Goal: Information Seeking & Learning: Check status

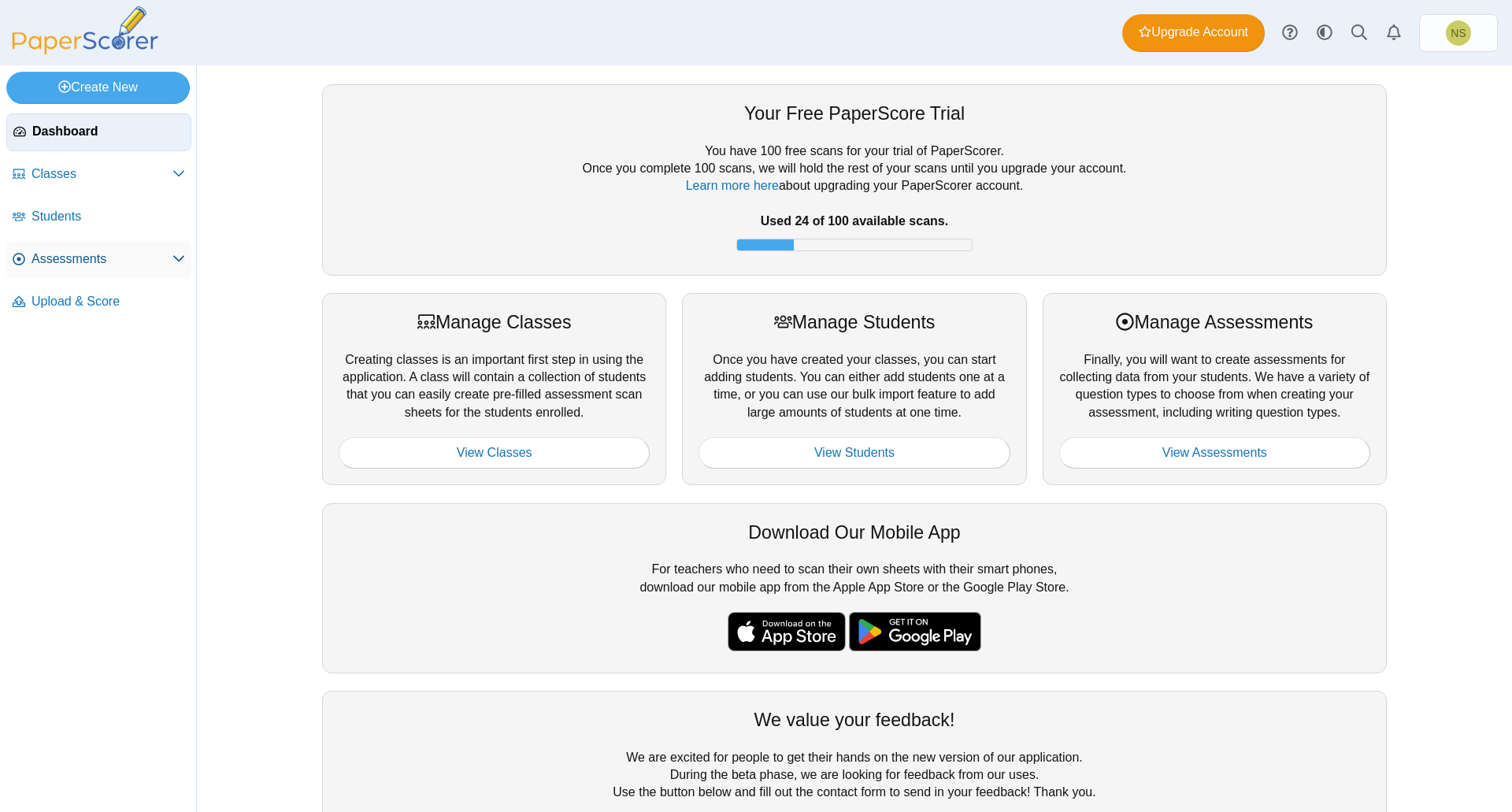
click at [113, 259] on span "Assessments" at bounding box center [101, 260] width 141 height 18
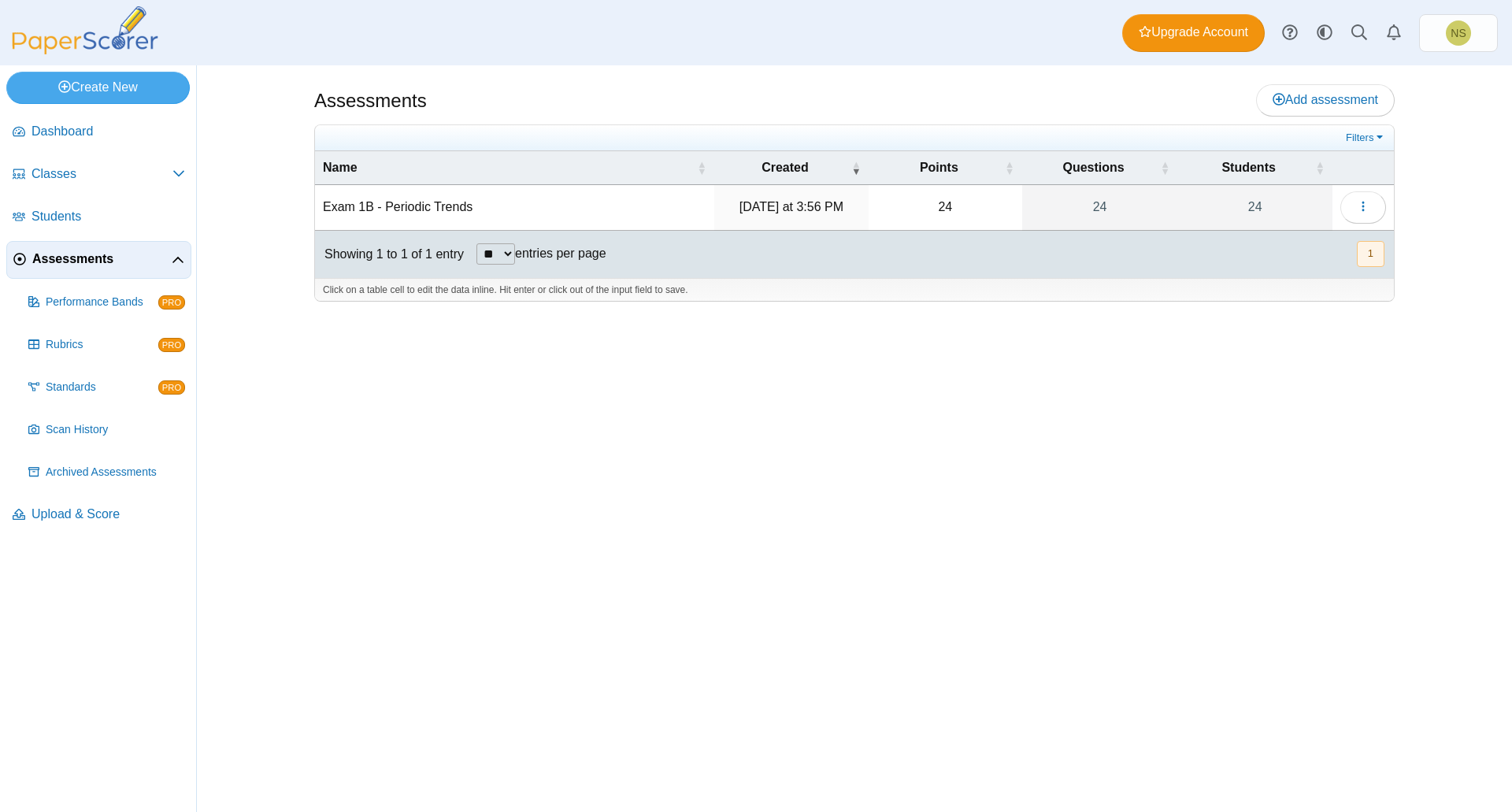
click at [112, 261] on span "Assessments" at bounding box center [101, 260] width 139 height 18
click at [104, 445] on link "Scan History" at bounding box center [106, 429] width 170 height 38
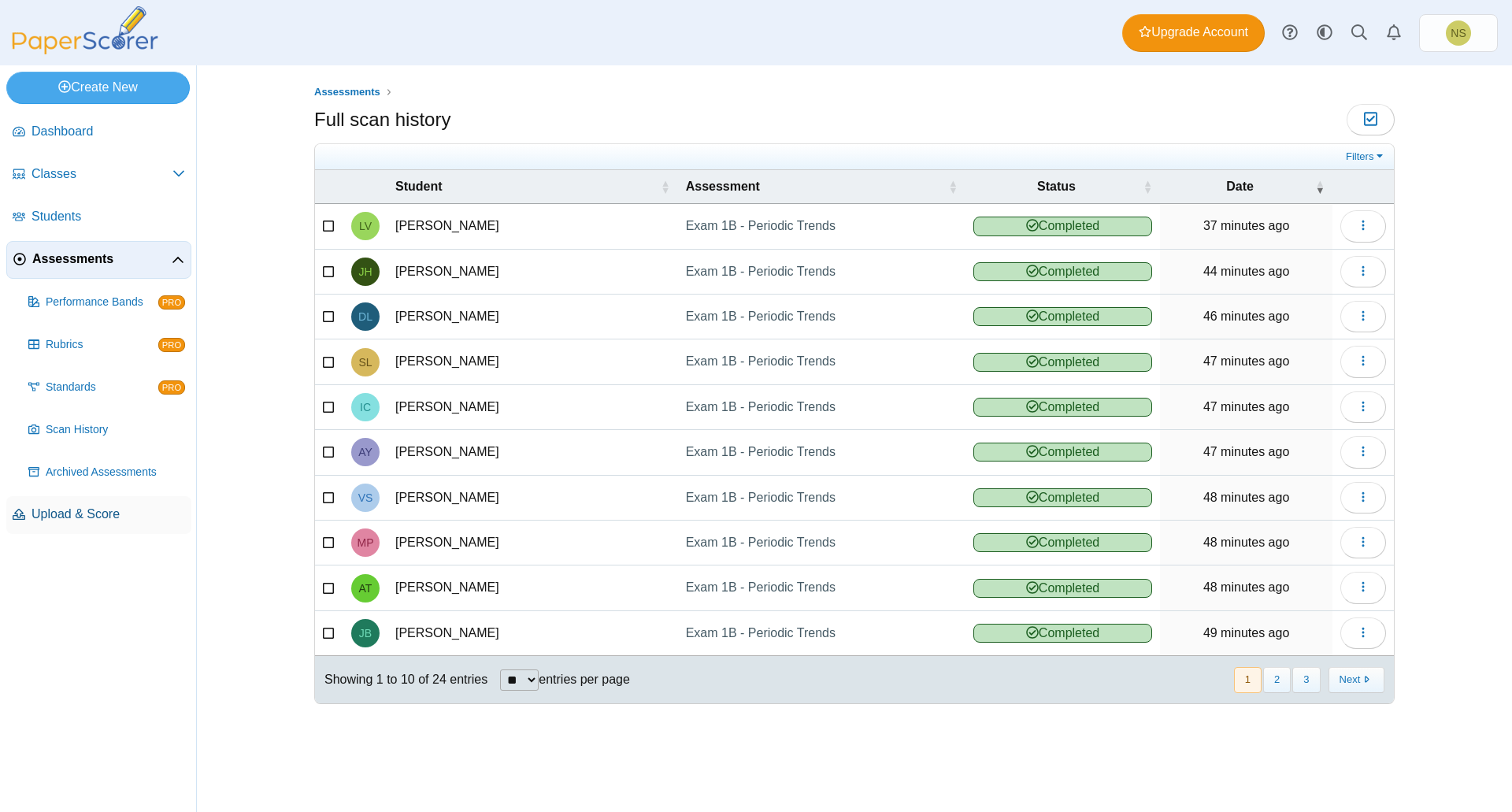
click at [90, 519] on span "Upload & Score" at bounding box center [108, 515] width 154 height 18
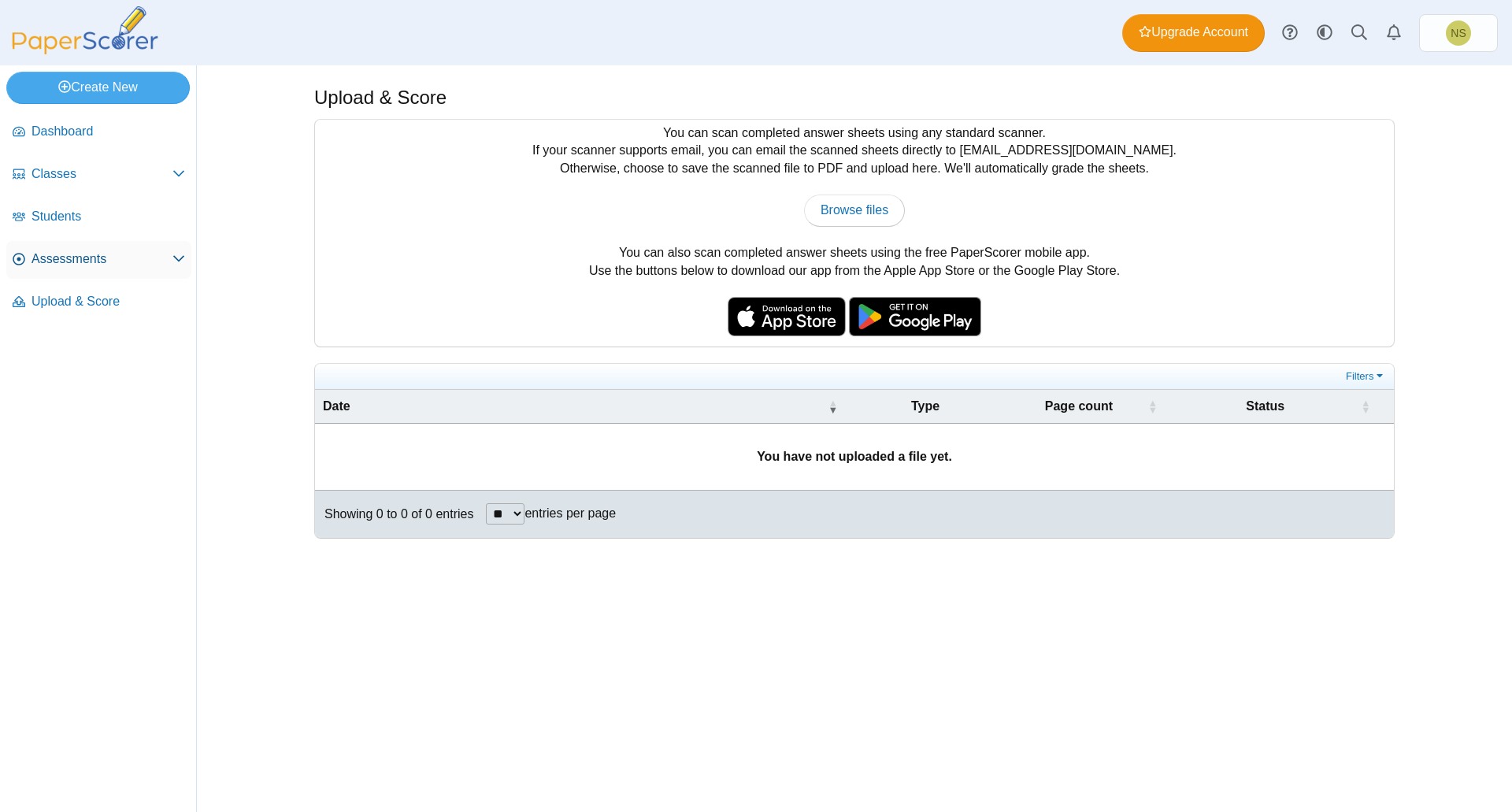
click at [172, 265] on span "Assessments" at bounding box center [101, 260] width 141 height 18
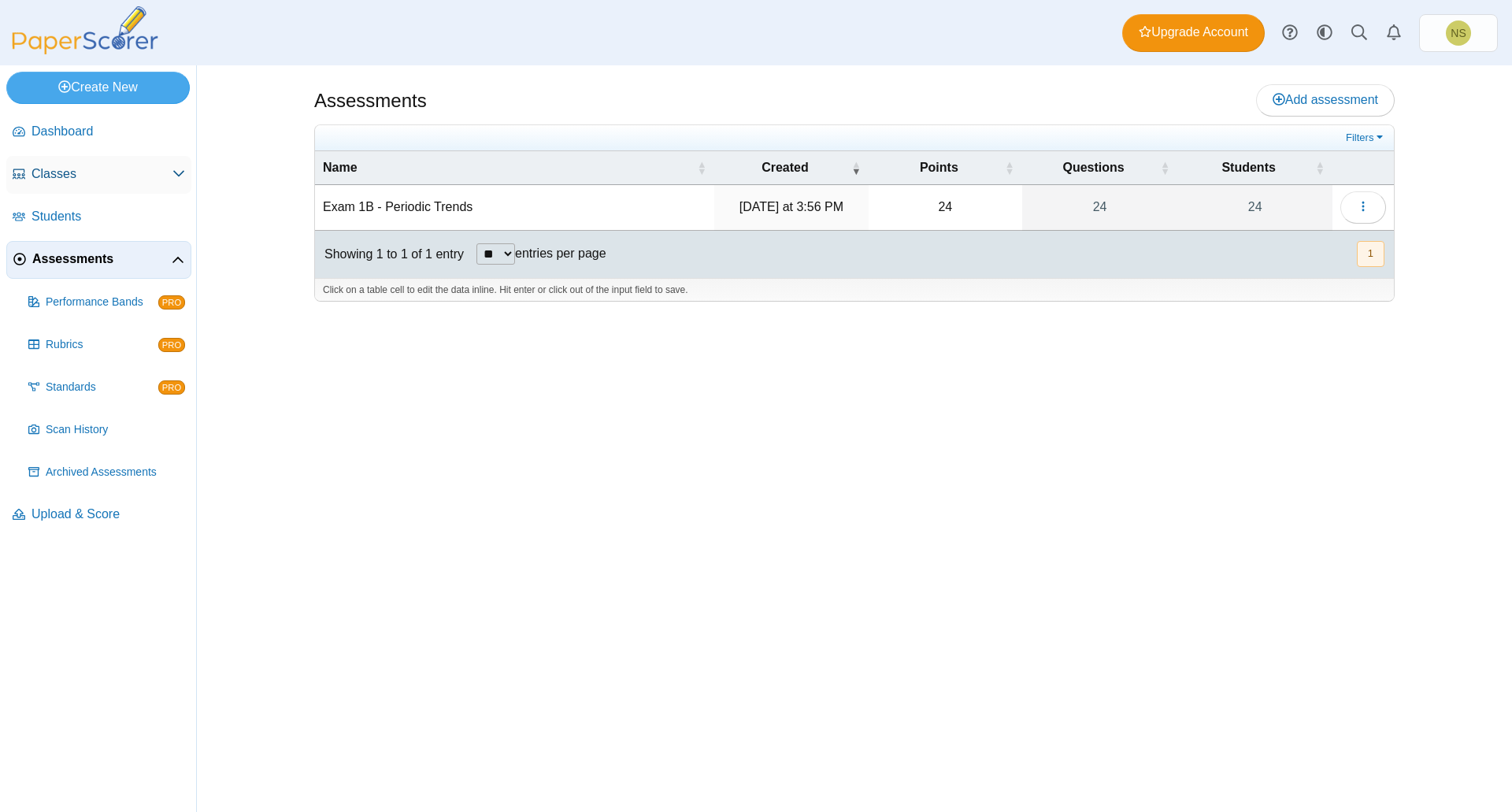
click at [132, 180] on span "Classes" at bounding box center [101, 174] width 141 height 18
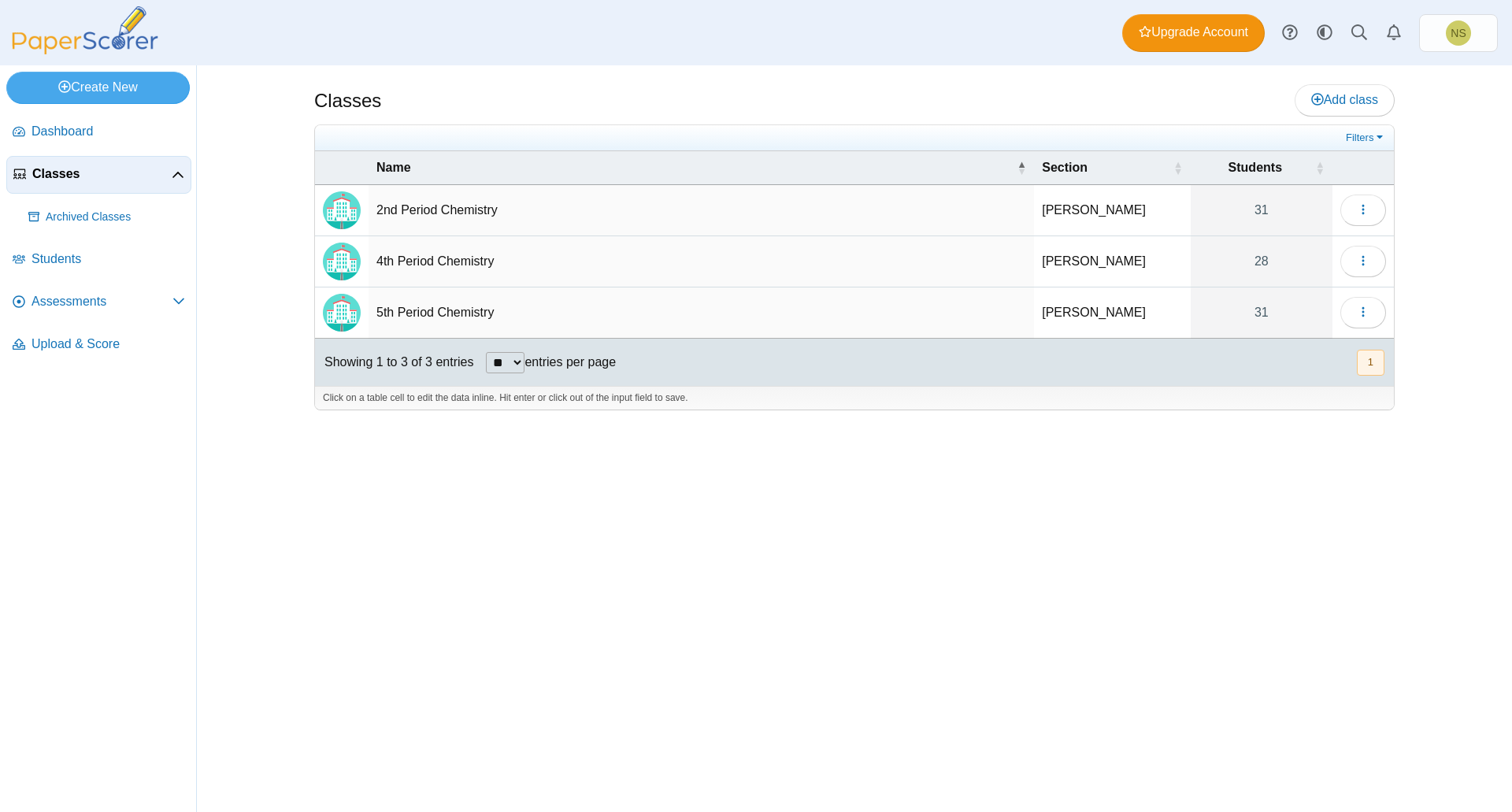
click at [132, 180] on span "Classes" at bounding box center [101, 174] width 139 height 18
click at [90, 261] on span "Students" at bounding box center [108, 260] width 154 height 18
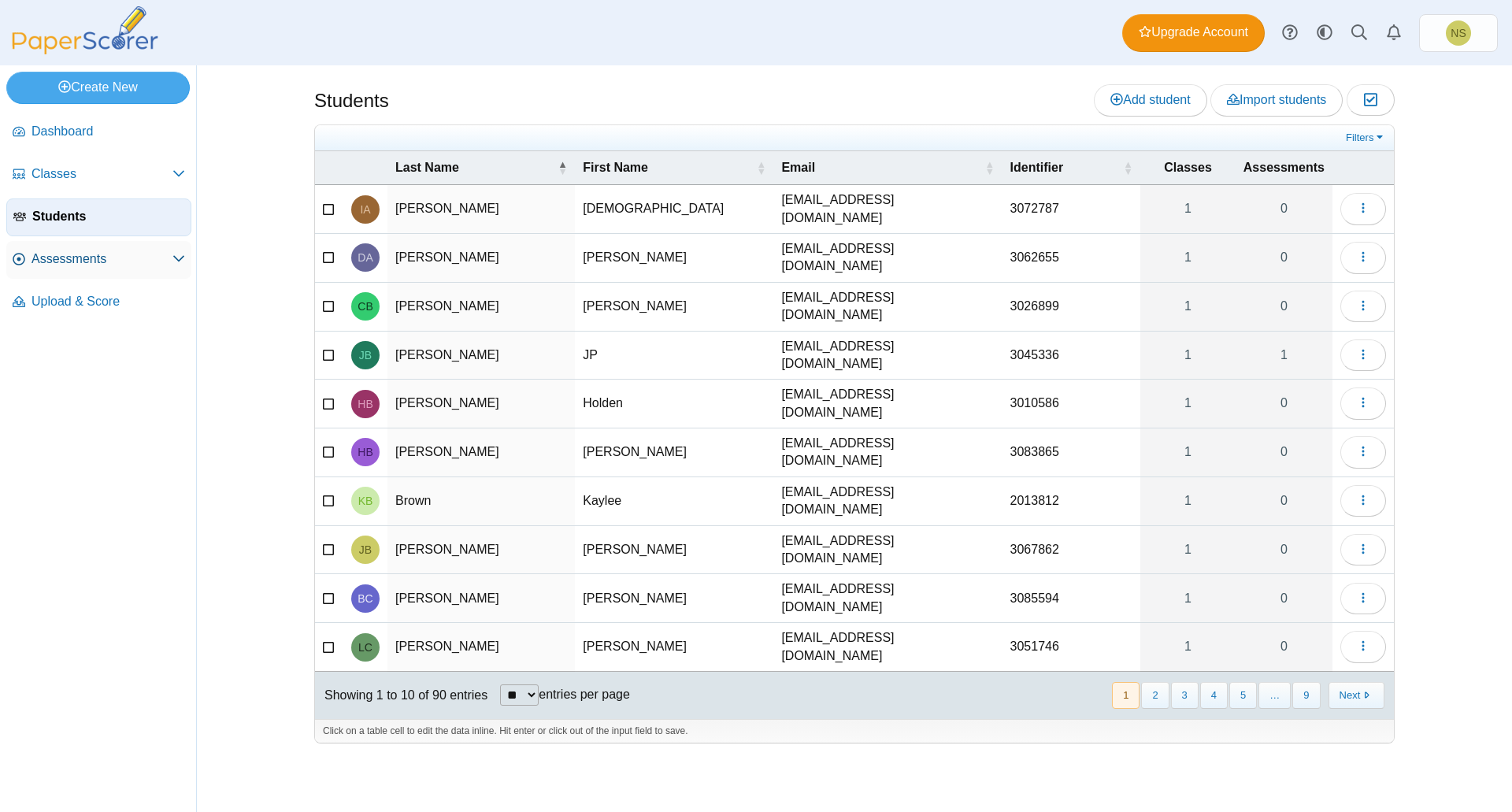
click at [84, 268] on link "Assessments" at bounding box center [99, 260] width 185 height 38
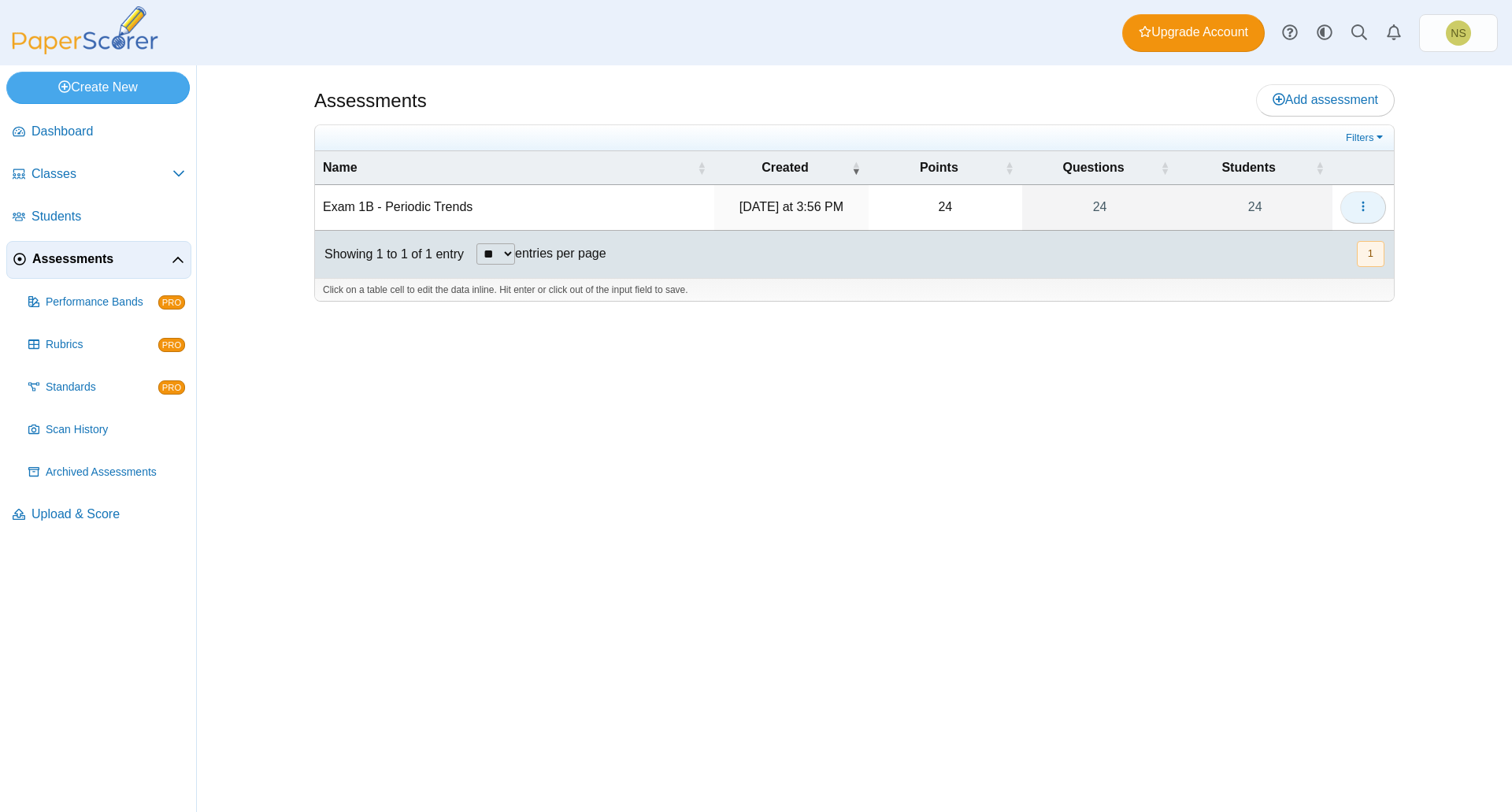
click at [1357, 202] on icon "button" at bounding box center [1363, 207] width 13 height 13
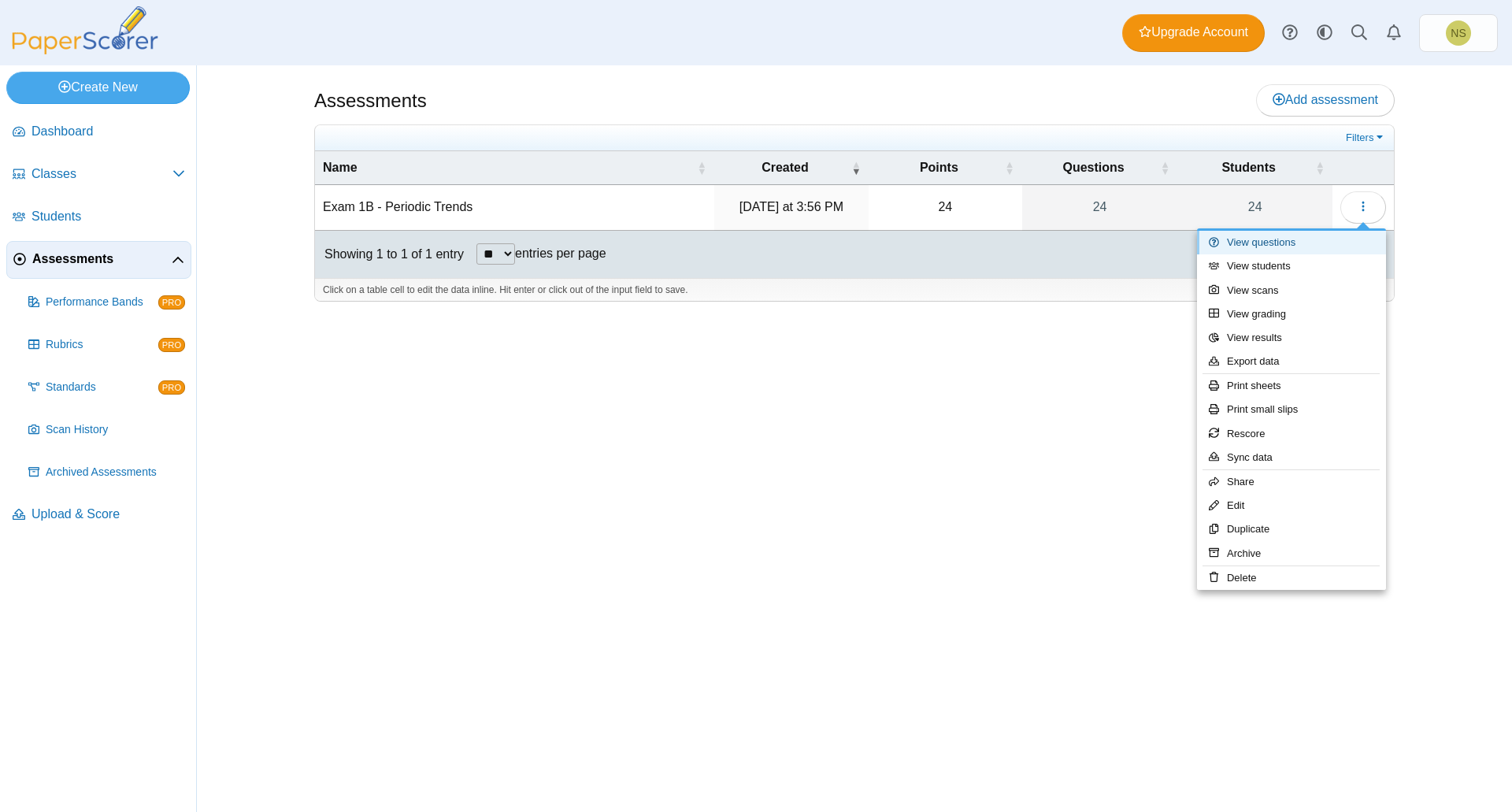
click at [1297, 238] on link "View questions" at bounding box center [1291, 242] width 189 height 23
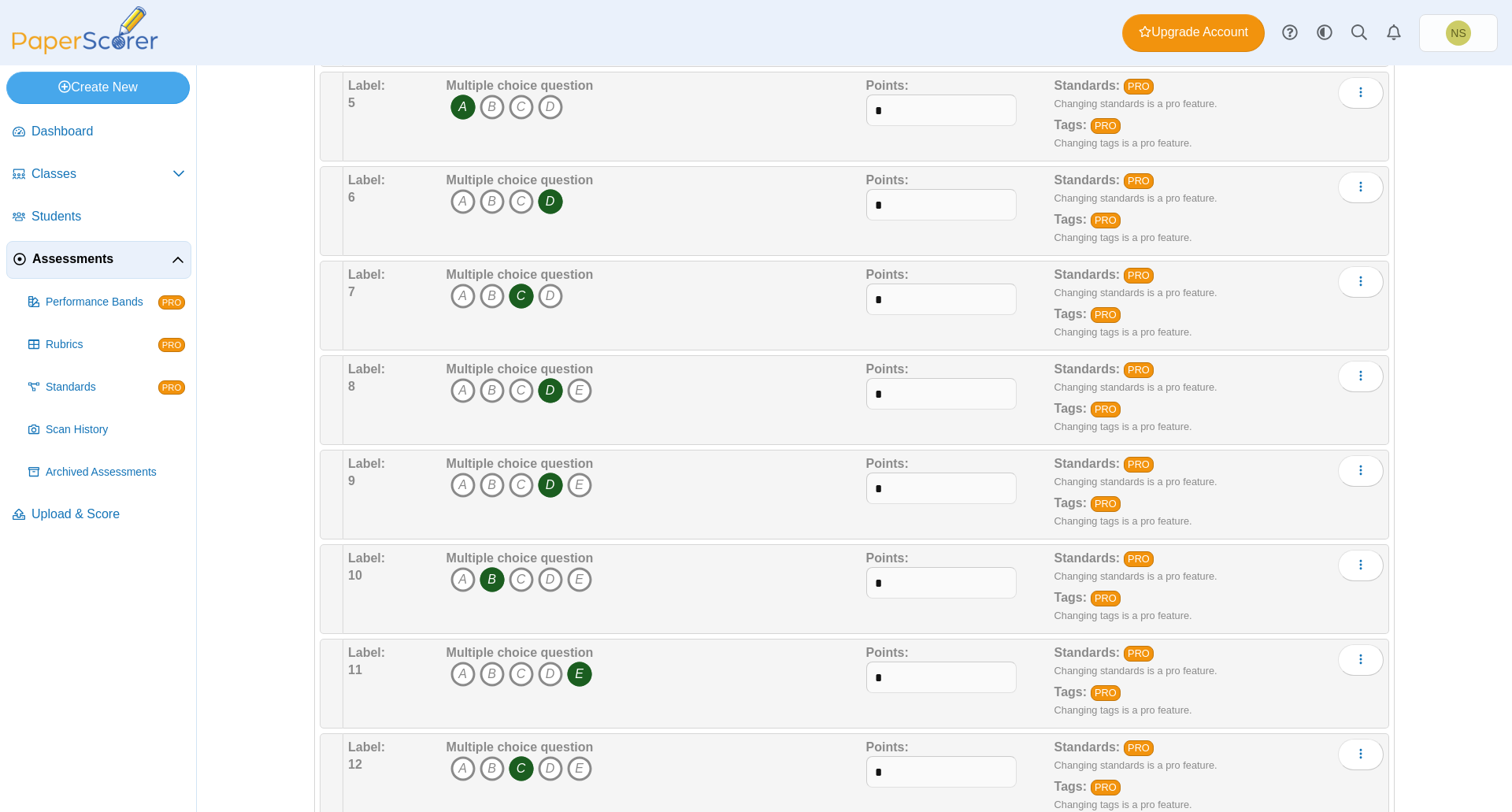
scroll to position [537, 0]
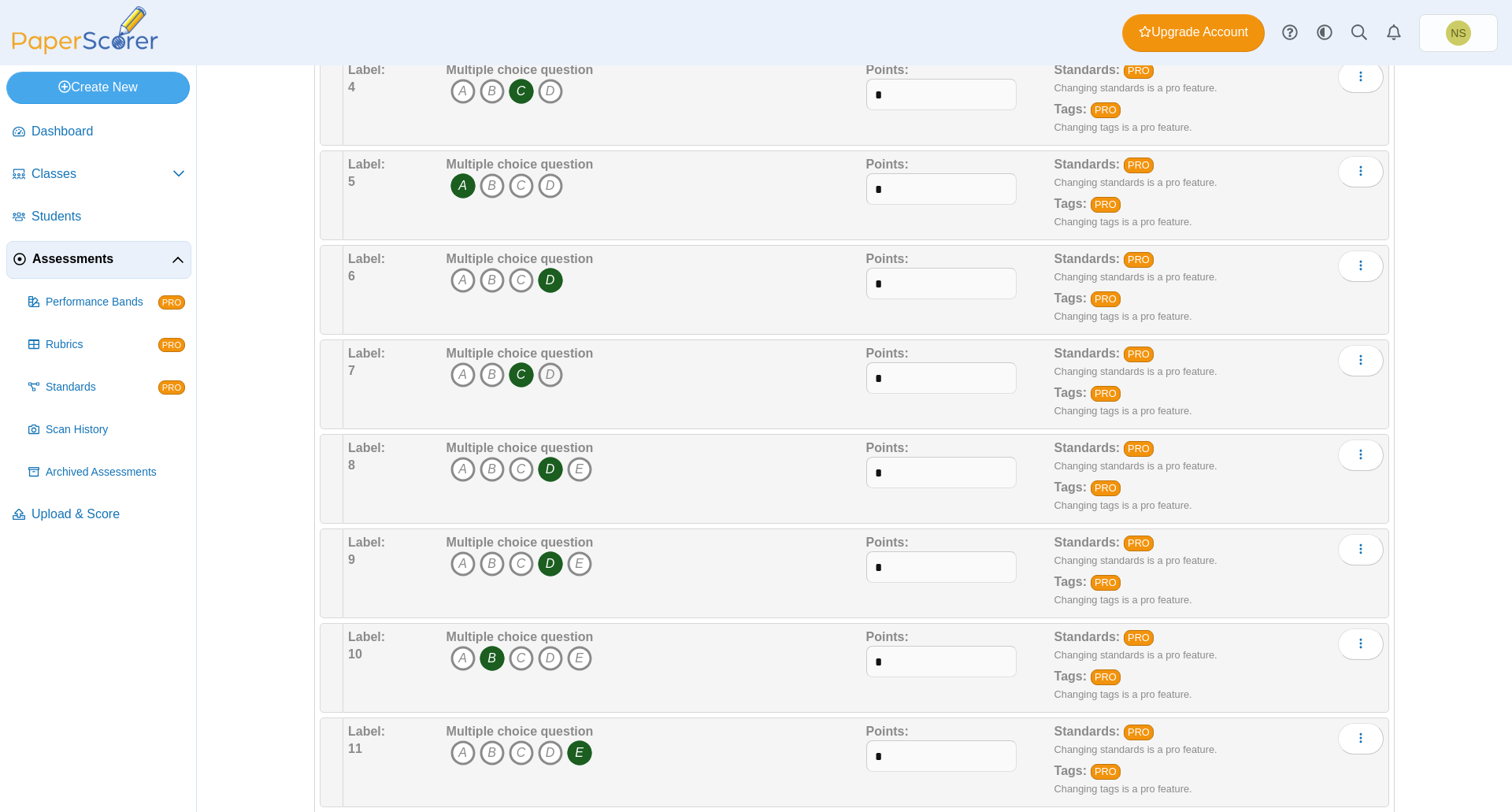
click at [548, 375] on icon "D" at bounding box center [550, 375] width 25 height 25
click at [509, 371] on icon "C" at bounding box center [521, 375] width 25 height 25
click at [481, 374] on icon "B" at bounding box center [492, 375] width 25 height 25
click at [496, 371] on icon "B" at bounding box center [492, 375] width 25 height 25
click at [515, 371] on icon "C" at bounding box center [521, 375] width 25 height 25
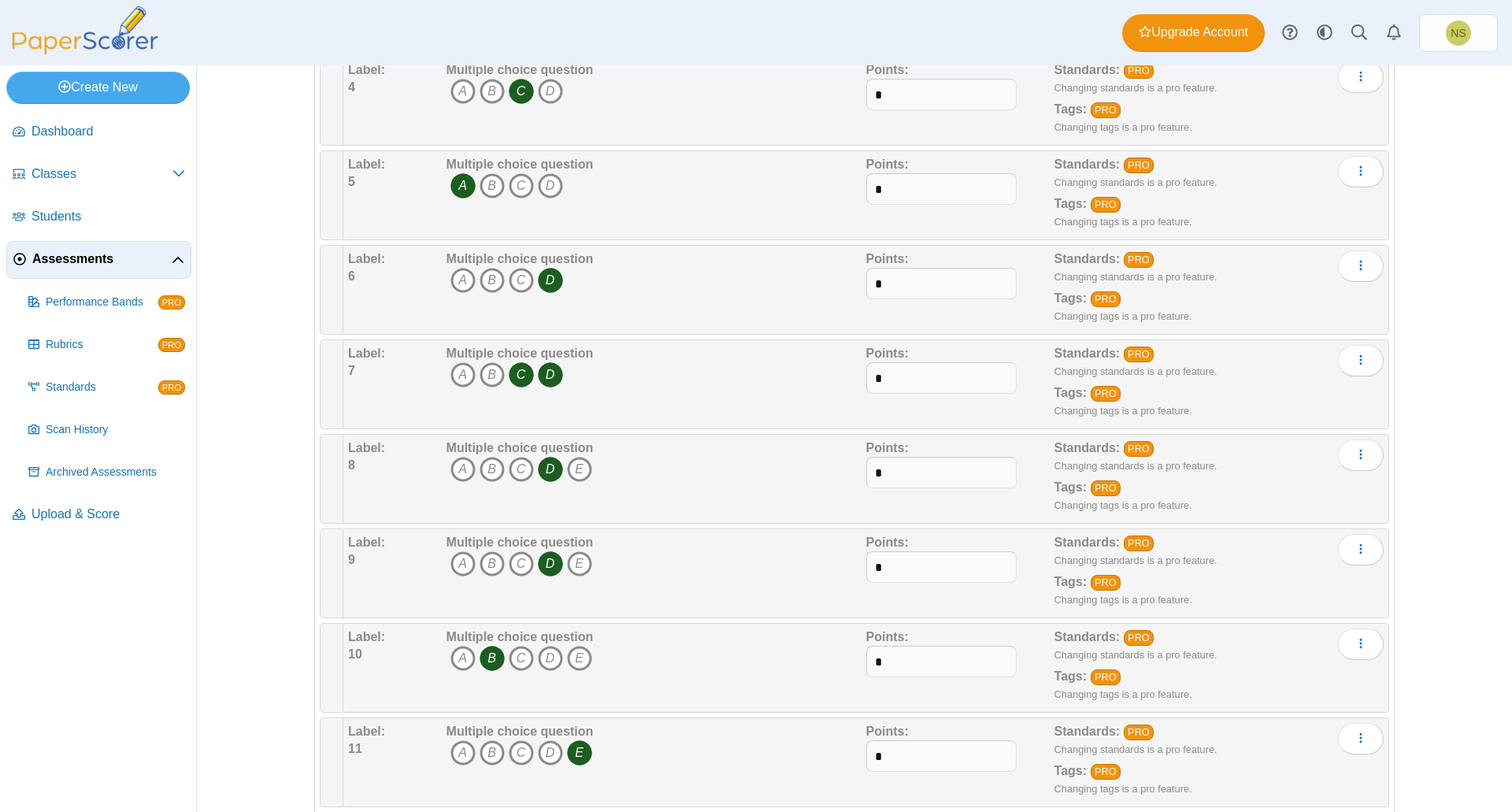
click at [551, 371] on icon "D" at bounding box center [550, 375] width 25 height 25
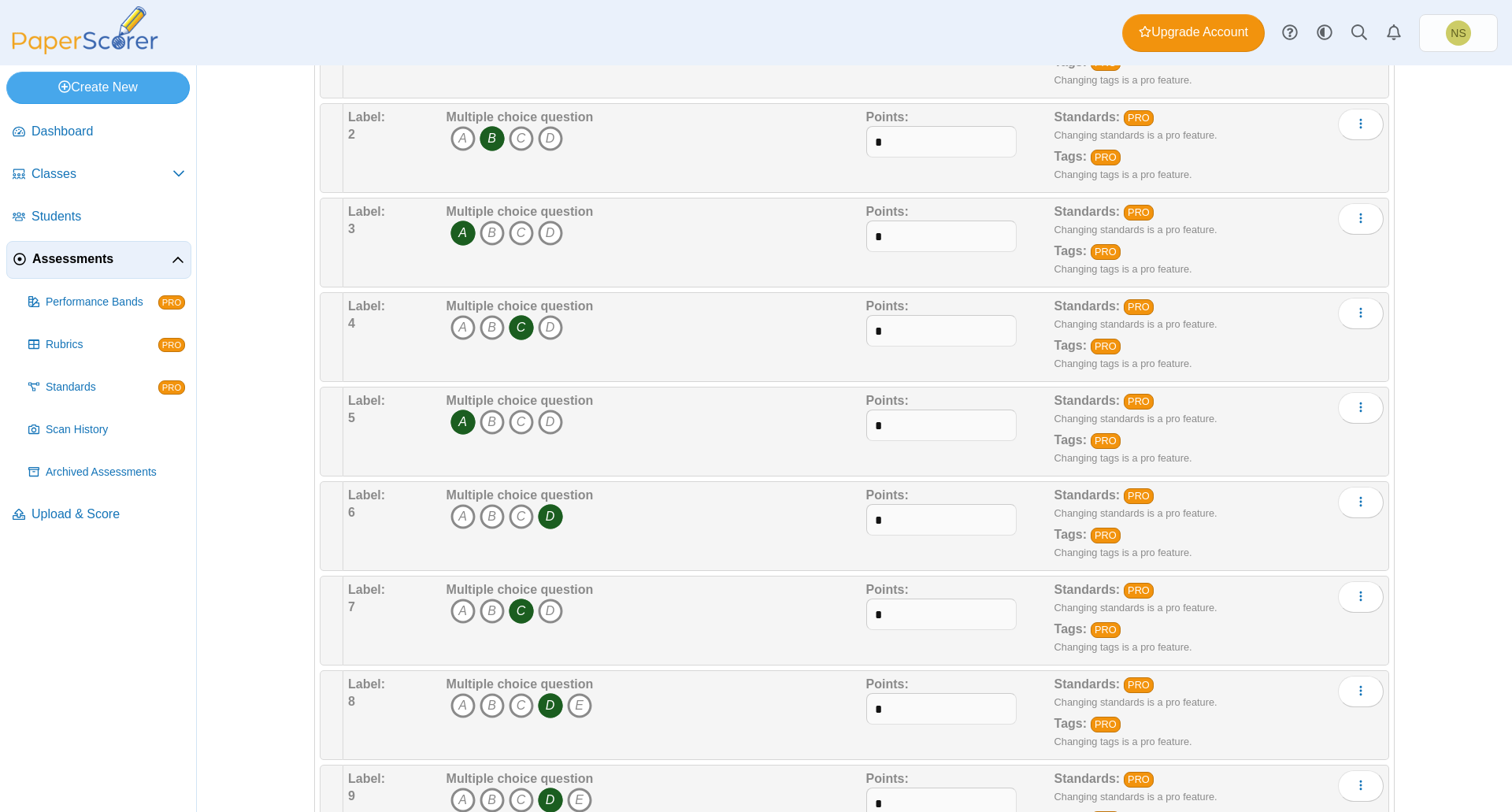
scroll to position [0, 0]
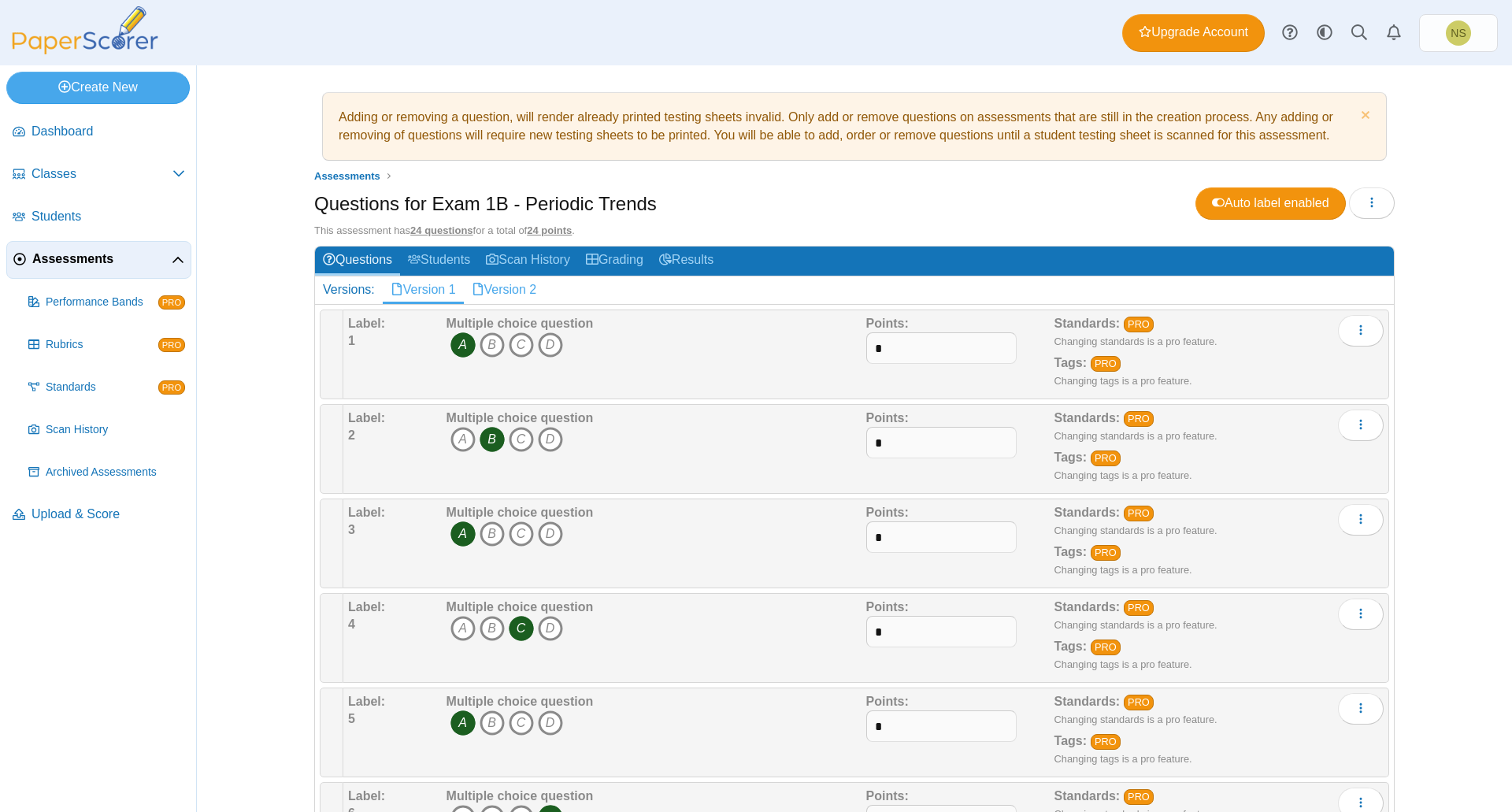
click at [516, 287] on link "Version 2" at bounding box center [504, 289] width 81 height 27
click at [416, 291] on link "Version 1" at bounding box center [423, 289] width 81 height 27
click at [509, 441] on icon "C" at bounding box center [521, 439] width 25 height 25
click at [490, 438] on icon "B" at bounding box center [492, 439] width 25 height 25
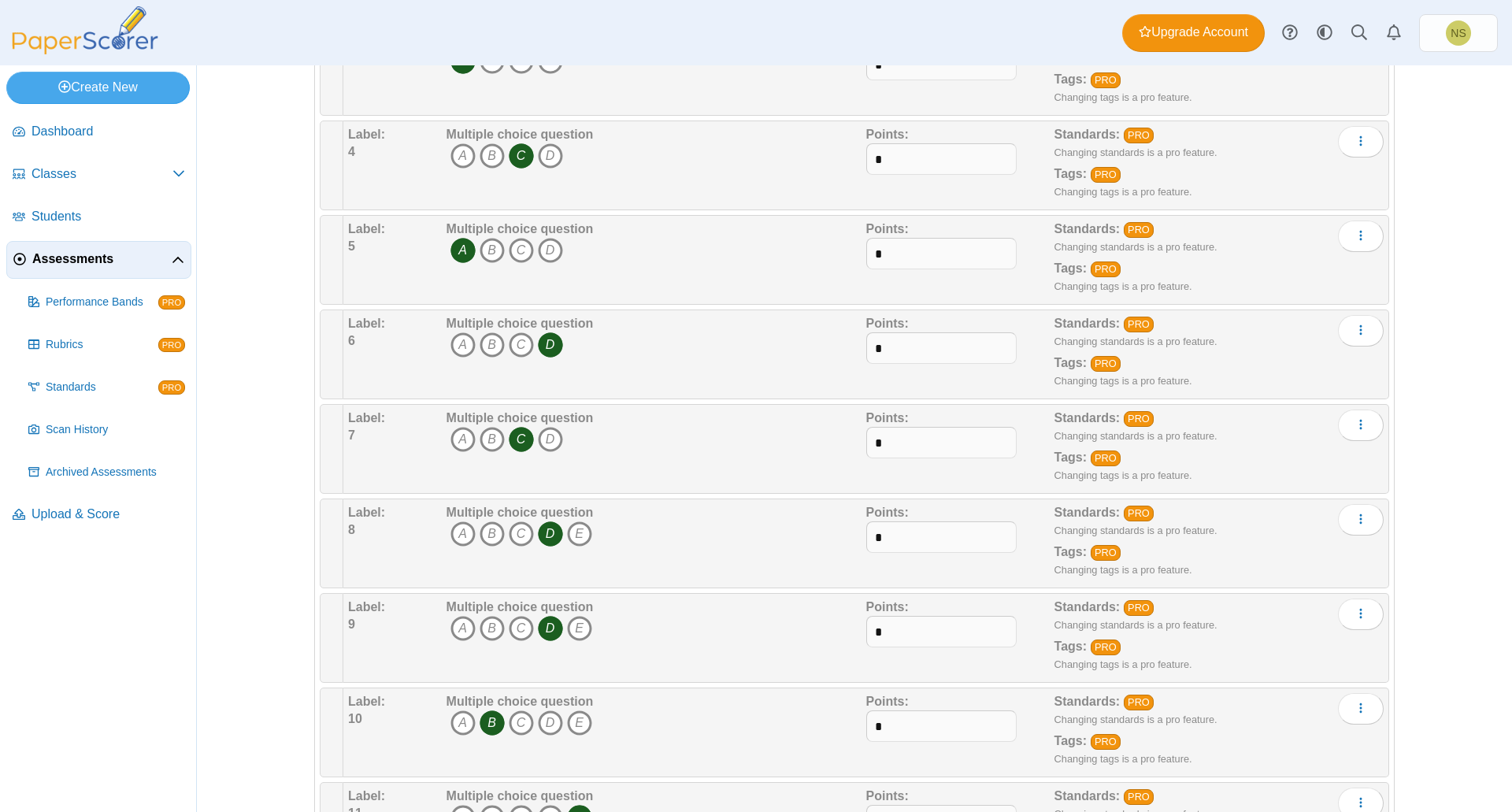
scroll to position [630, 0]
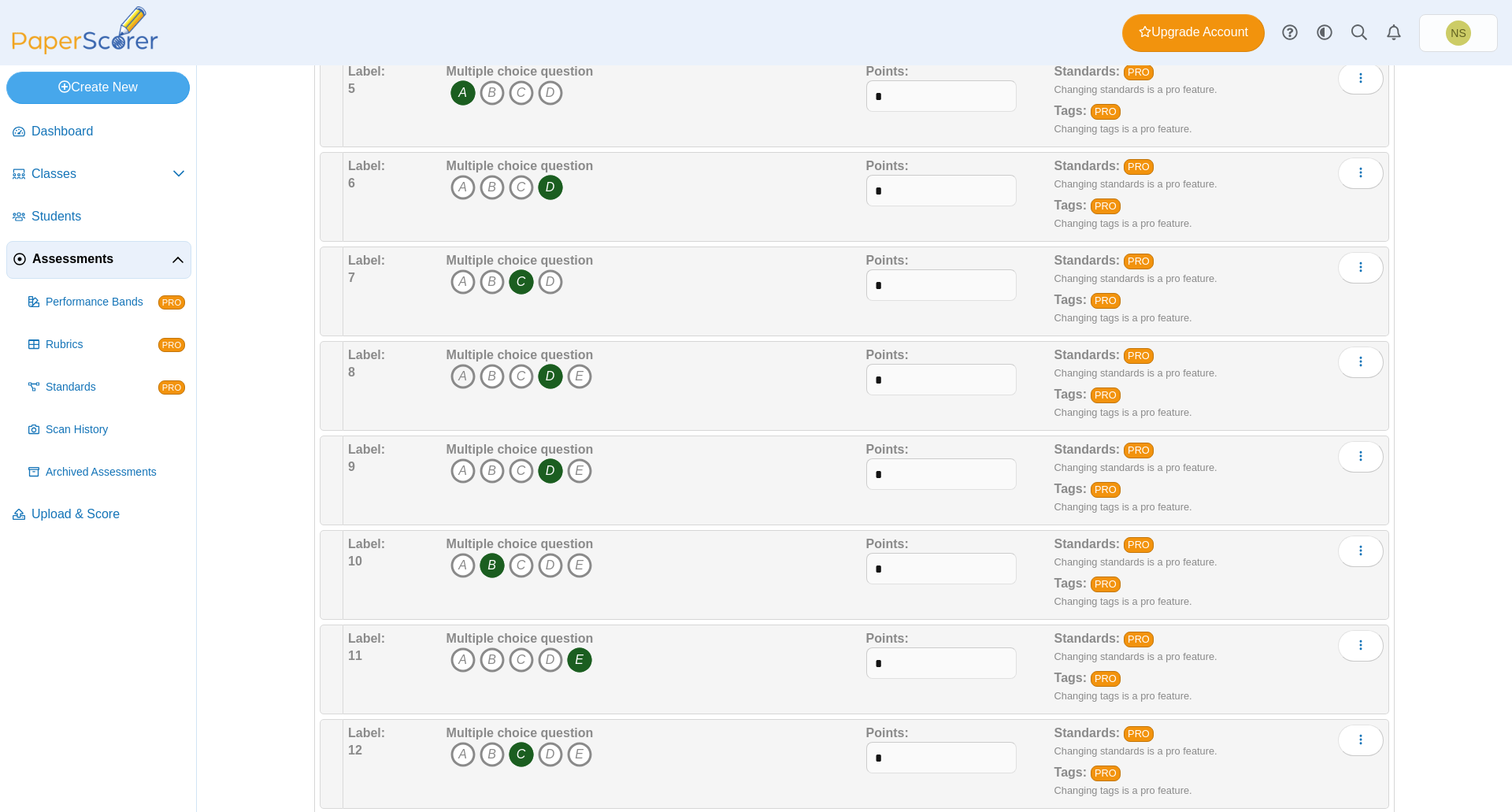
click at [455, 374] on icon "A" at bounding box center [462, 376] width 25 height 25
click at [546, 374] on icon "D" at bounding box center [550, 376] width 25 height 25
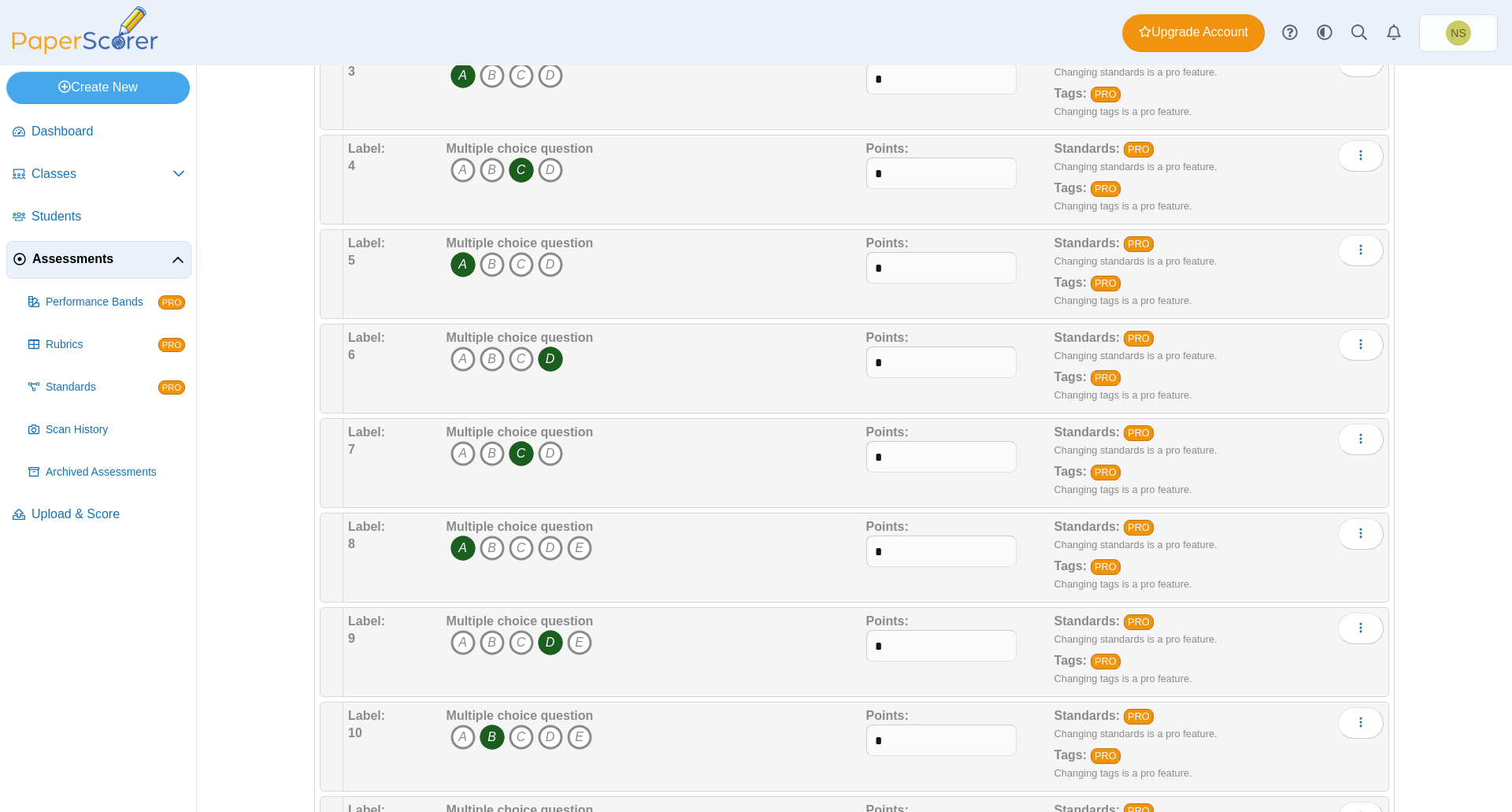
scroll to position [0, 0]
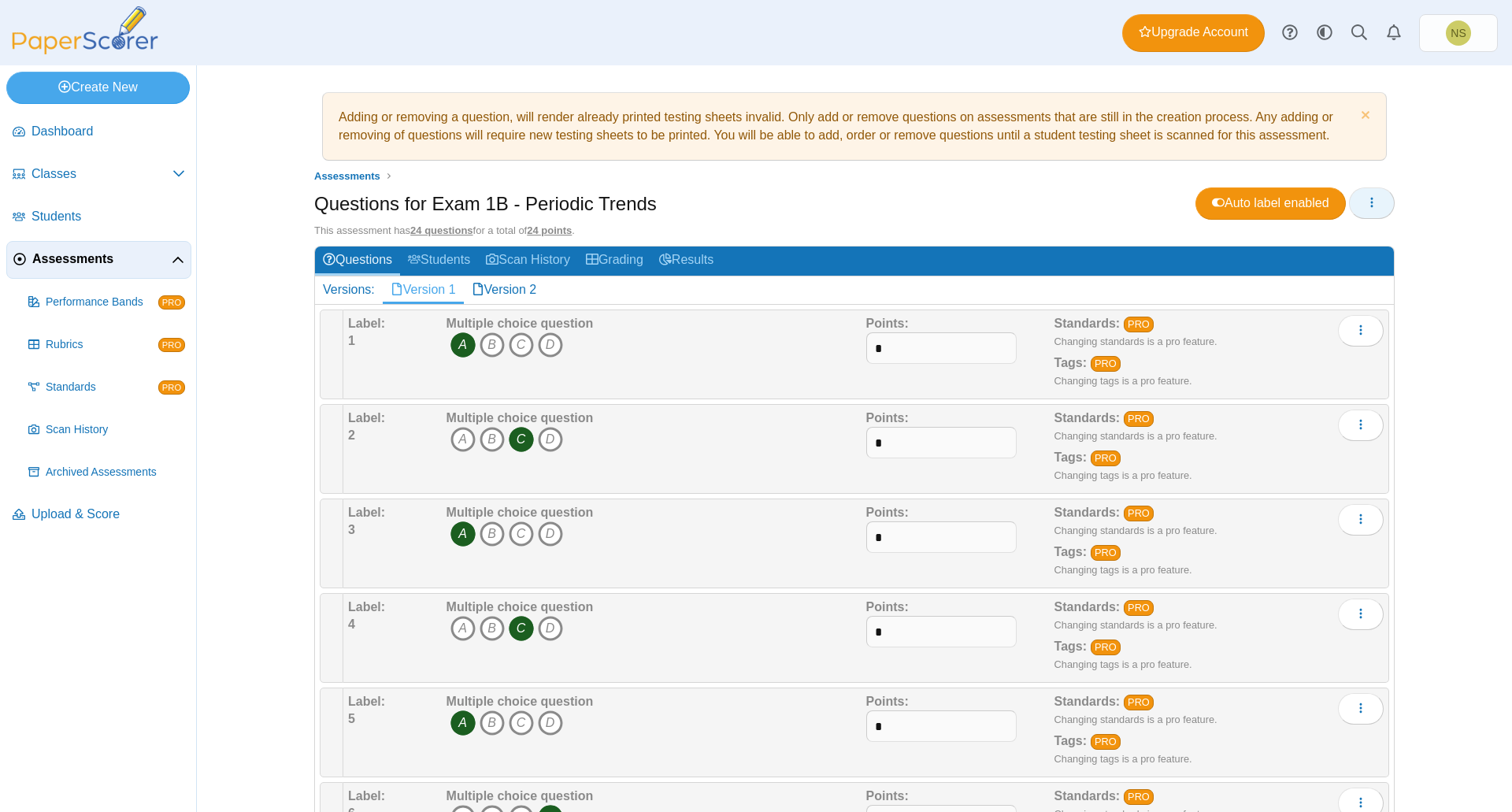
click at [1350, 208] on button "button" at bounding box center [1371, 203] width 46 height 31
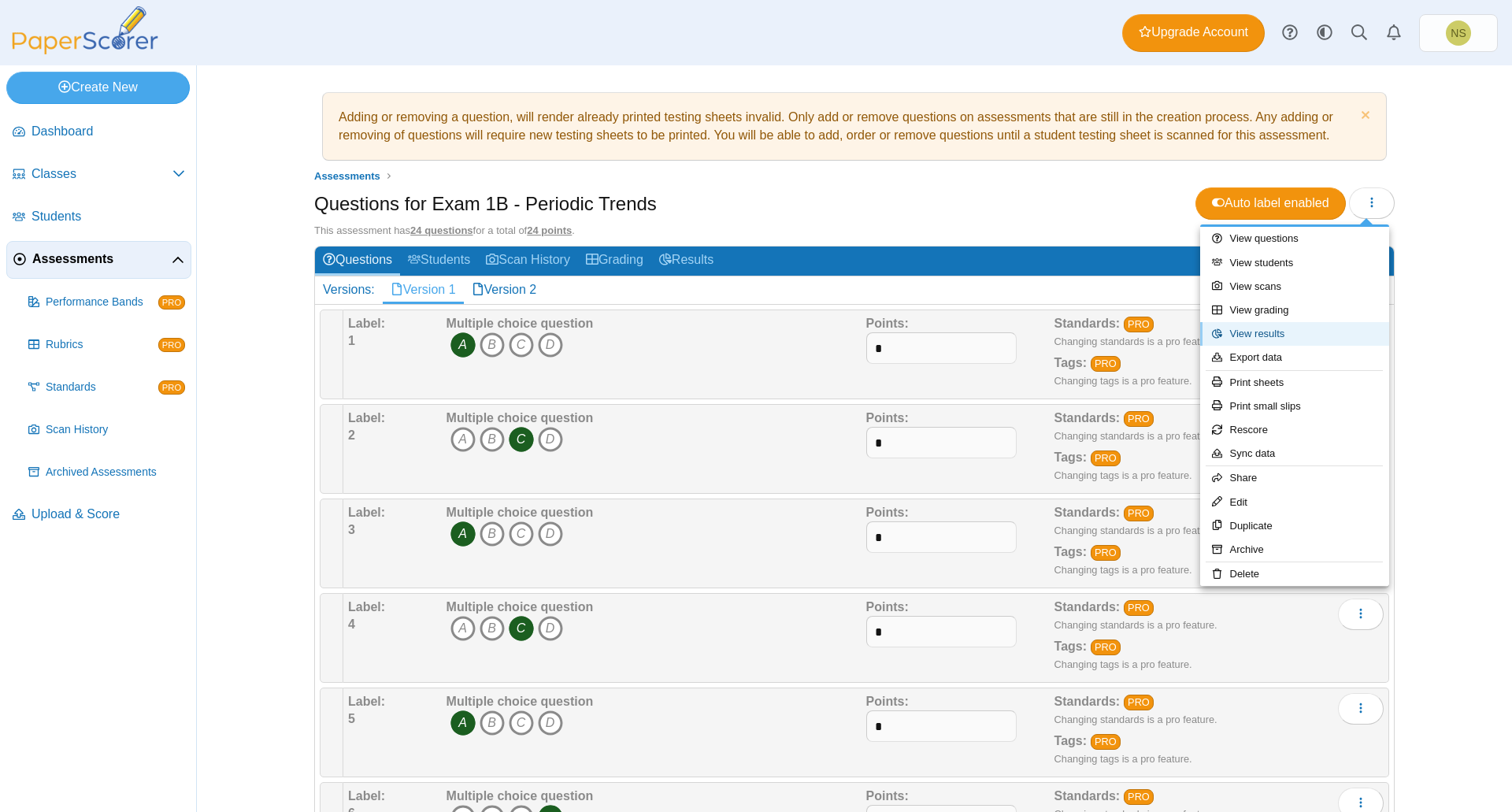
click at [1292, 333] on link "View results" at bounding box center [1294, 334] width 189 height 23
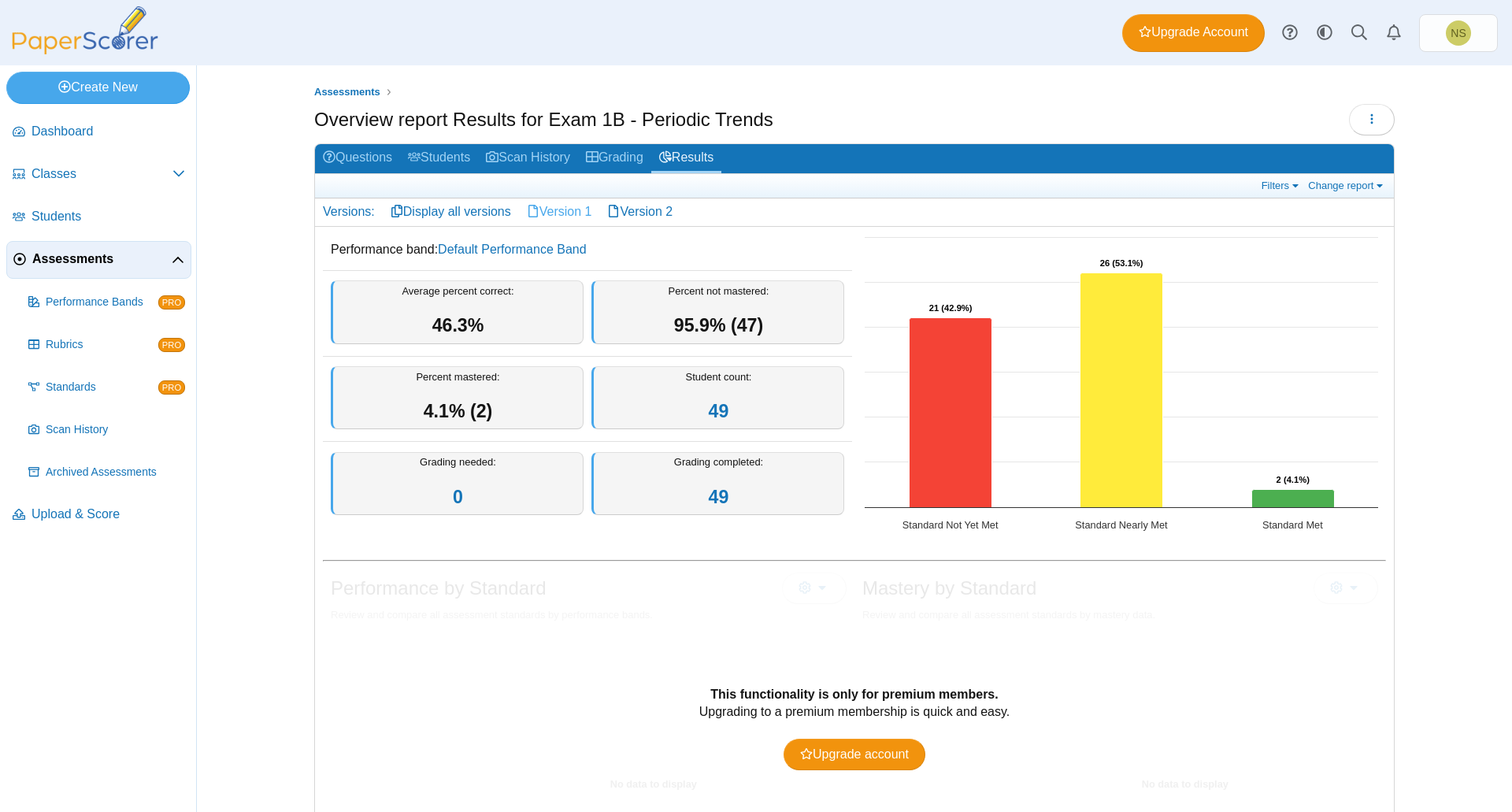
click at [559, 208] on link "Version 1" at bounding box center [559, 211] width 81 height 27
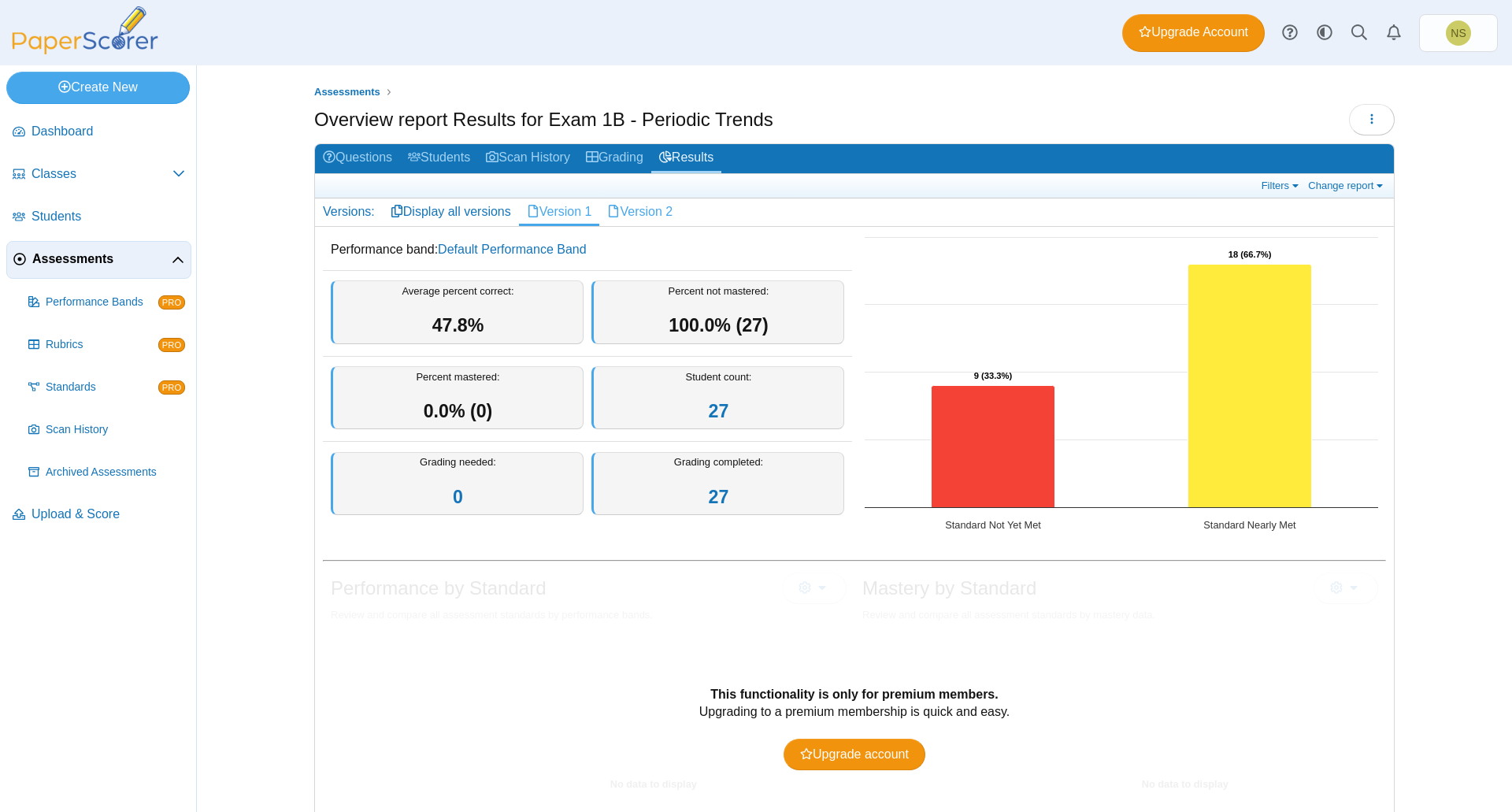
click at [627, 214] on link "Version 2" at bounding box center [640, 211] width 81 height 27
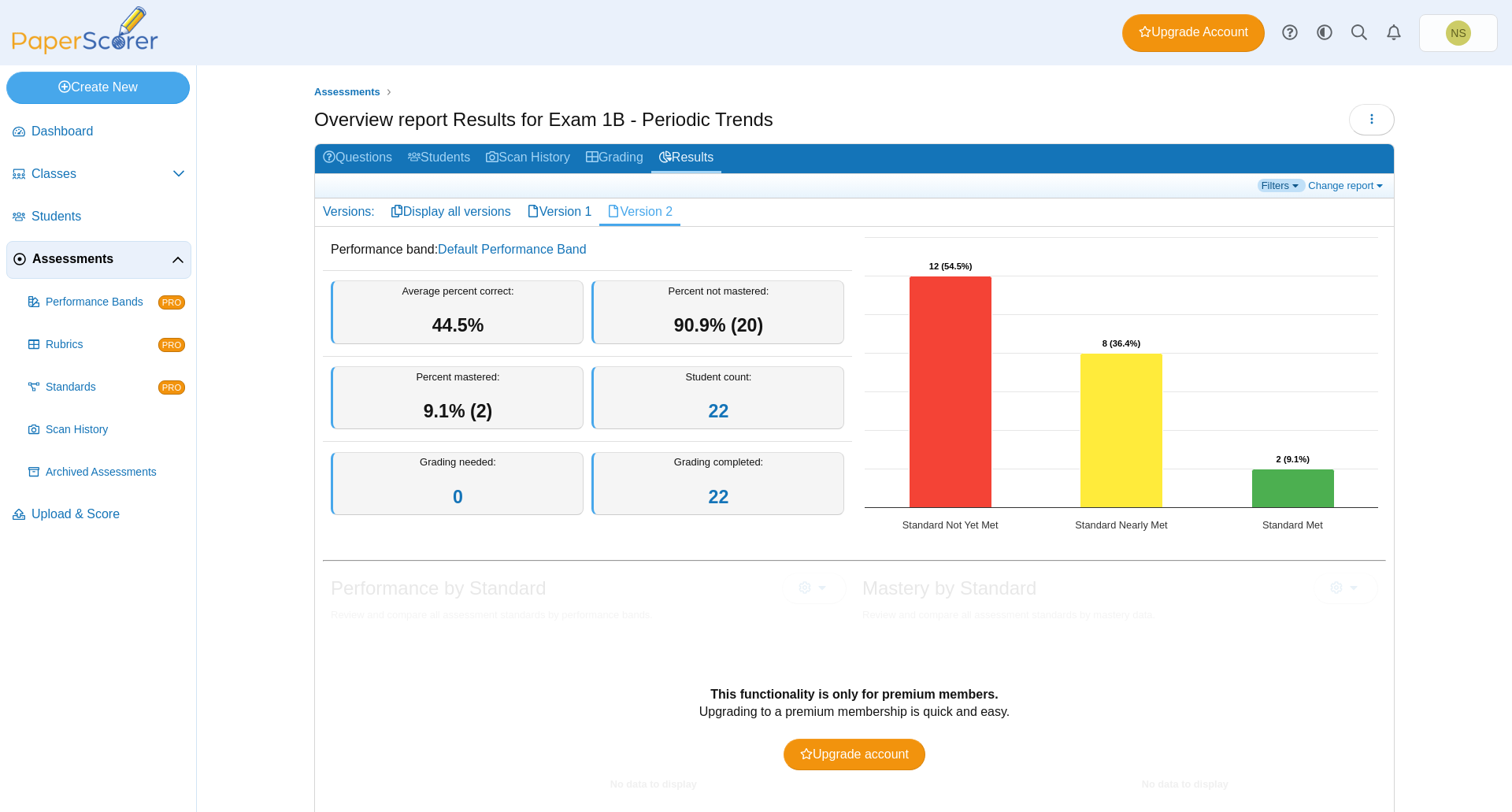
click at [1270, 184] on link "Filters" at bounding box center [1282, 185] width 48 height 14
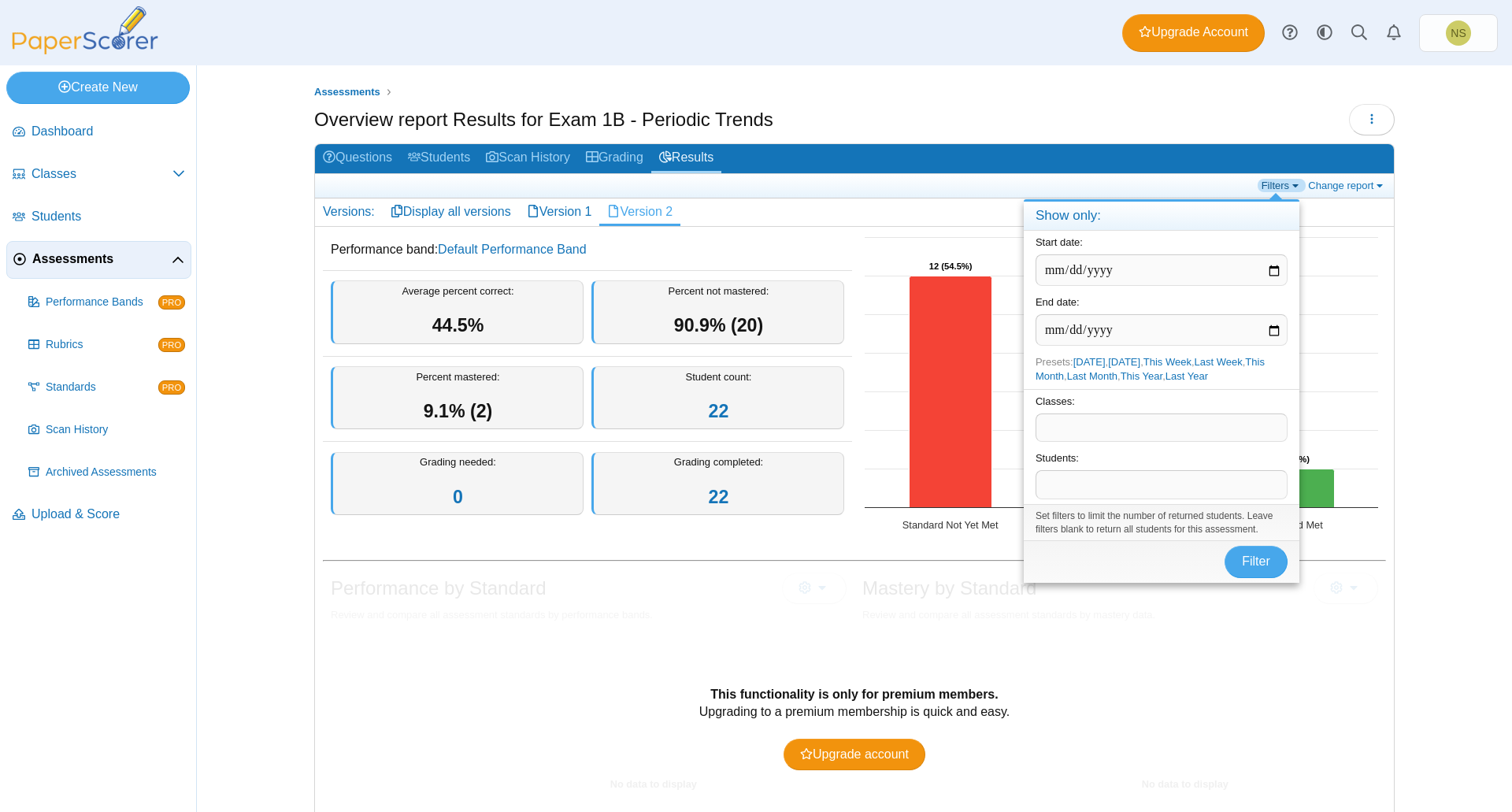
click at [1272, 183] on link "Filters" at bounding box center [1282, 185] width 48 height 14
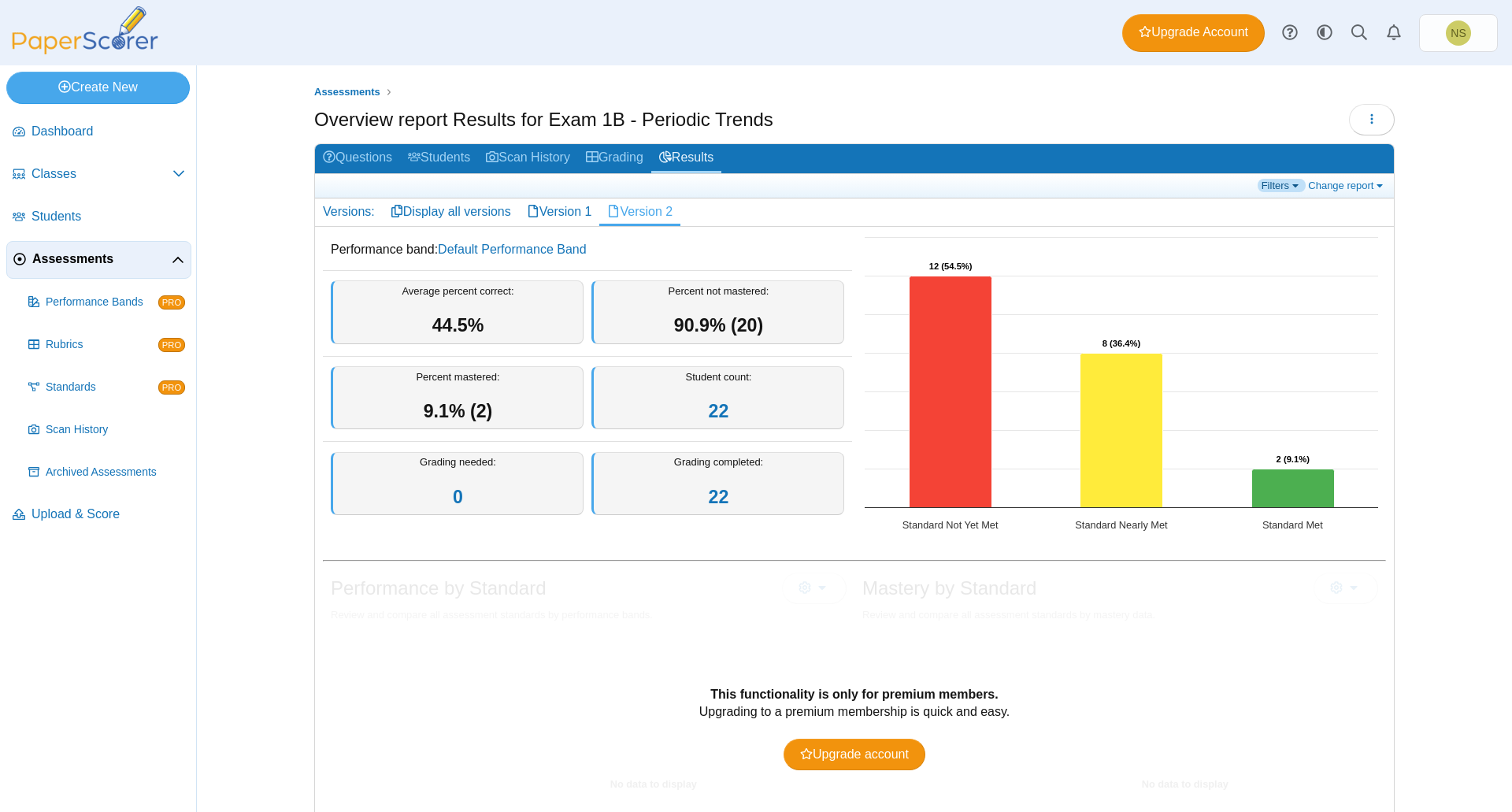
click at [1260, 182] on link "Filters" at bounding box center [1282, 185] width 48 height 14
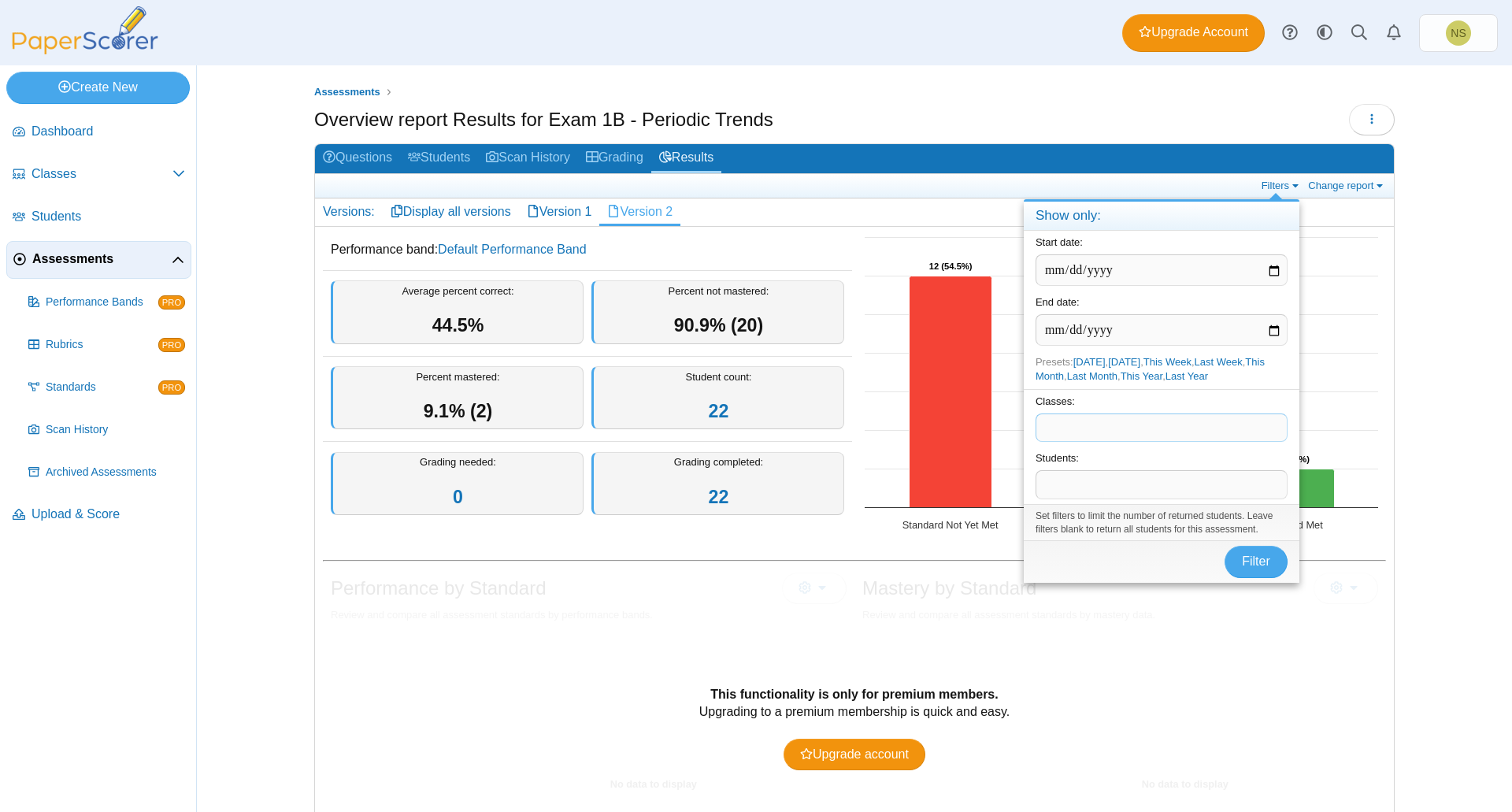
click at [1222, 420] on span at bounding box center [1162, 427] width 251 height 27
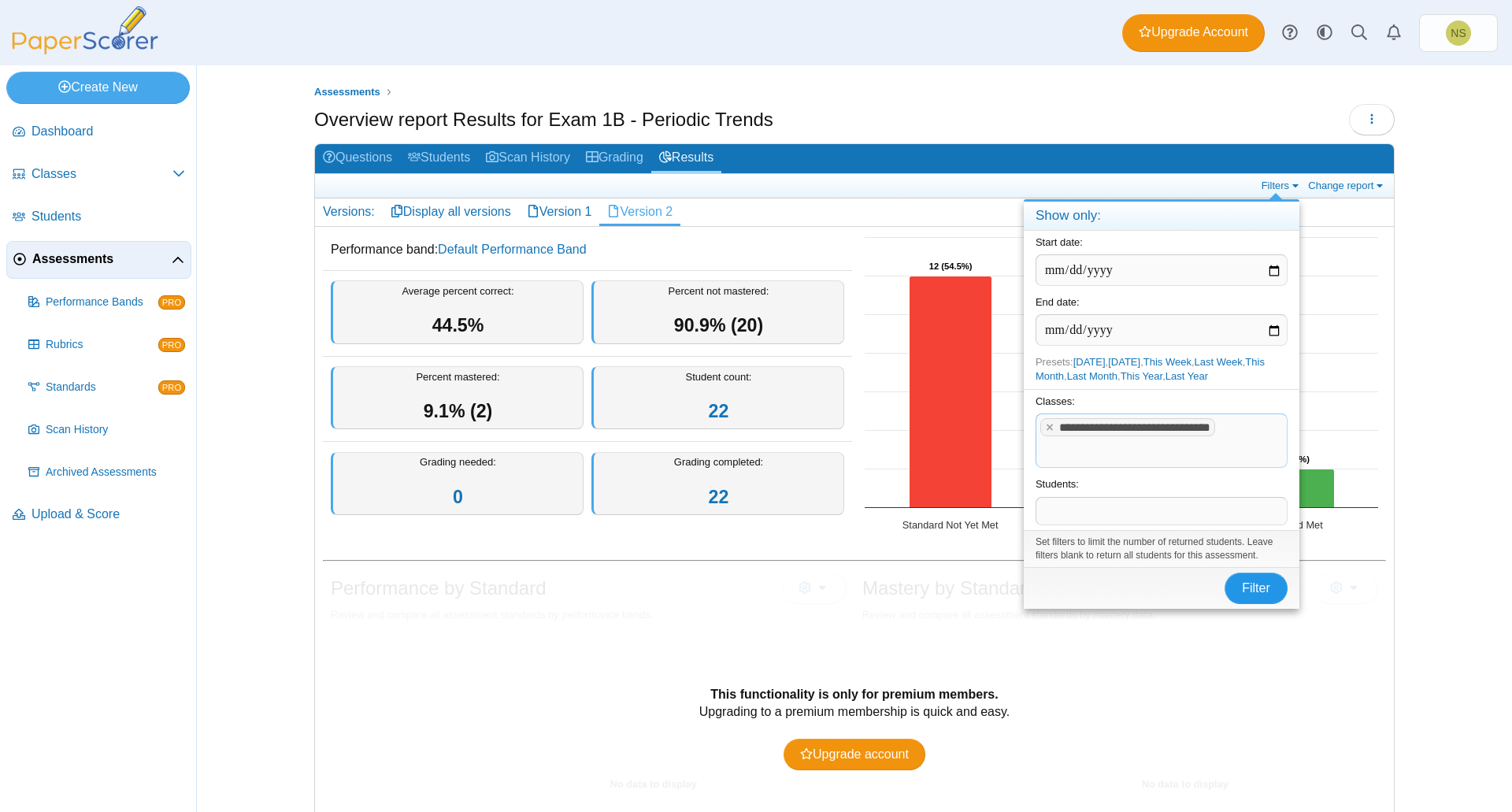
click at [1252, 591] on span "Filter" at bounding box center [1256, 588] width 28 height 14
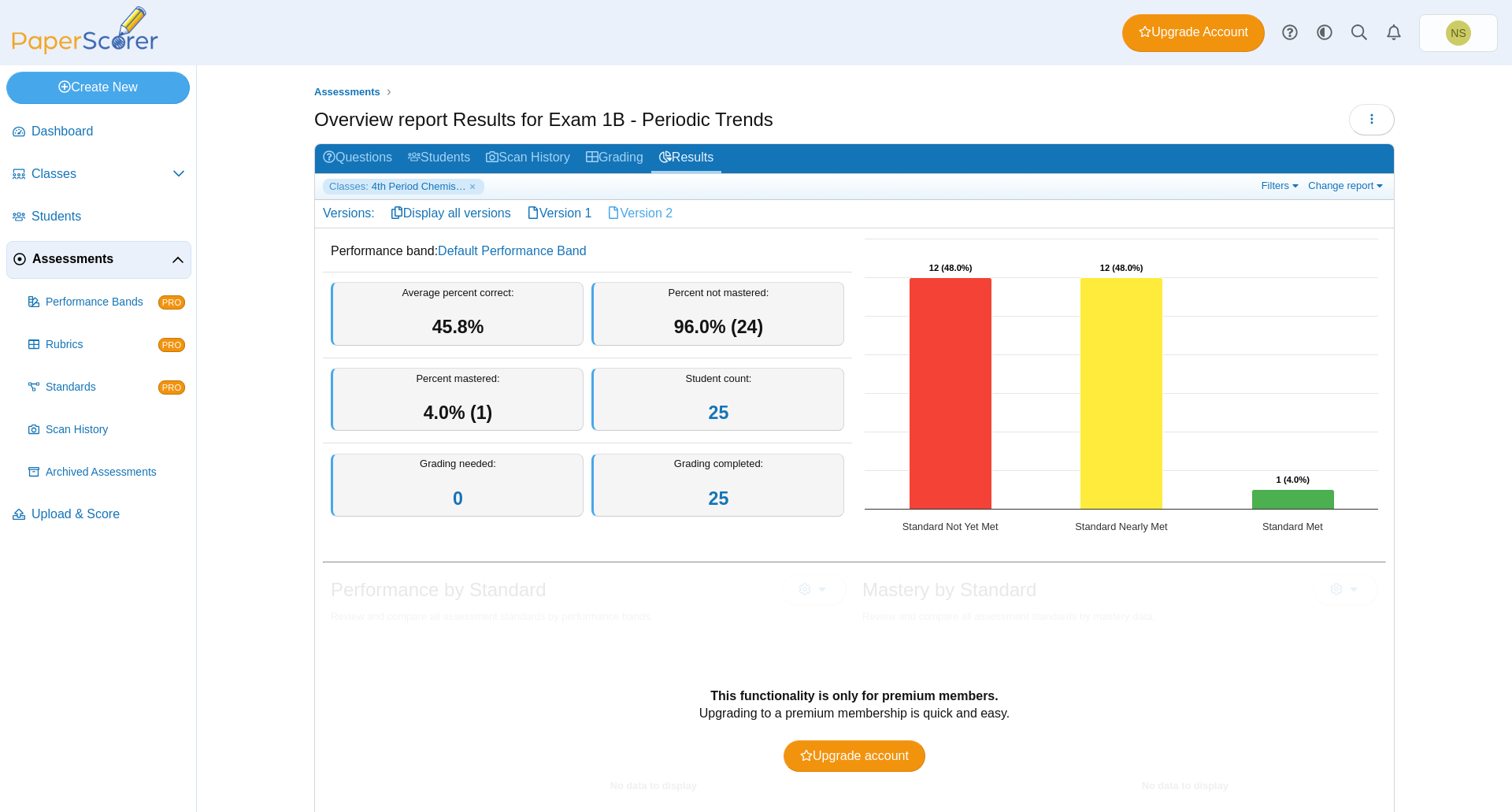
click at [632, 208] on link "Version 2" at bounding box center [640, 213] width 81 height 27
click at [568, 211] on link "Version 1" at bounding box center [559, 213] width 81 height 27
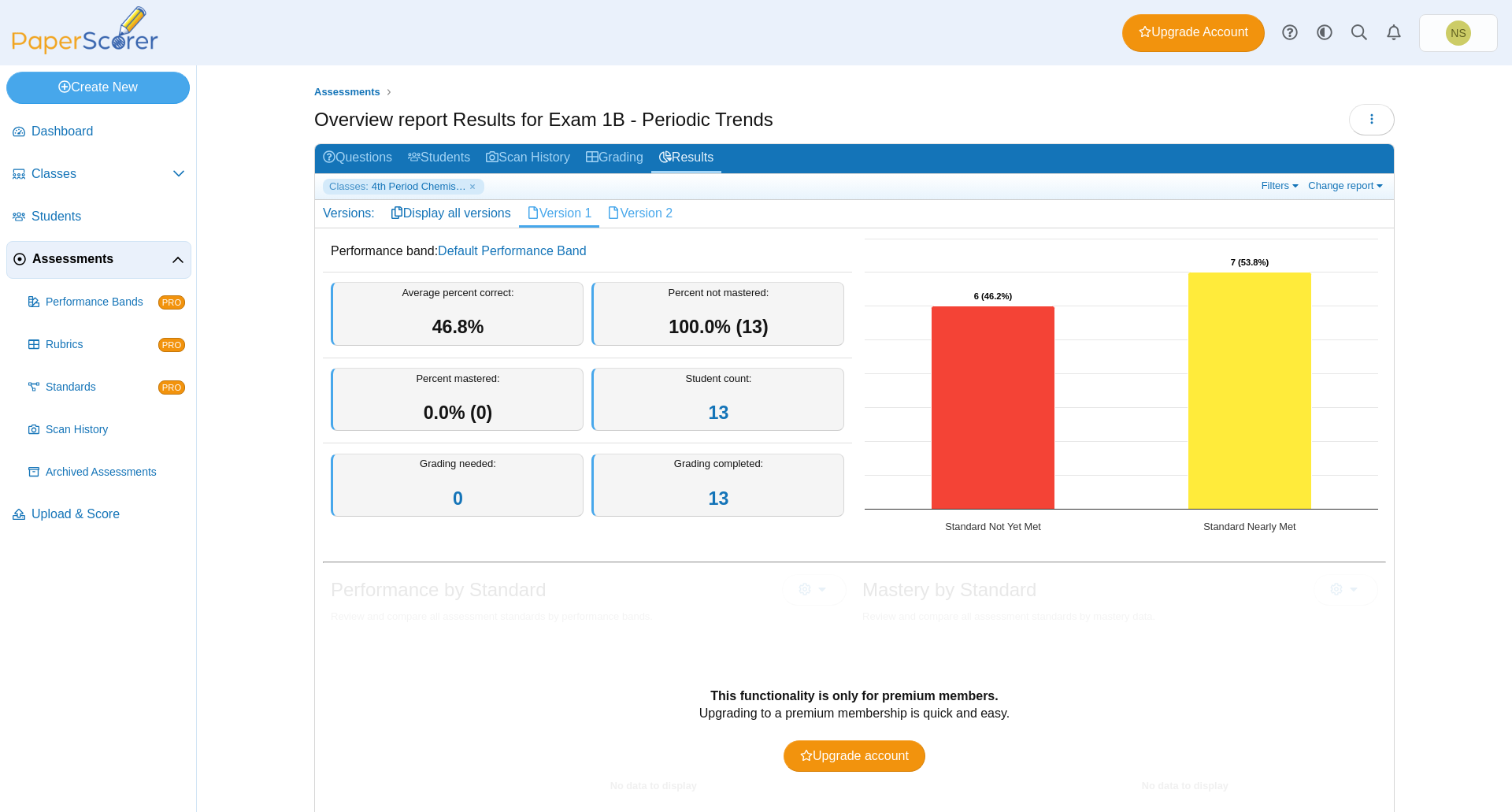
click at [632, 212] on link "Version 2" at bounding box center [640, 213] width 81 height 27
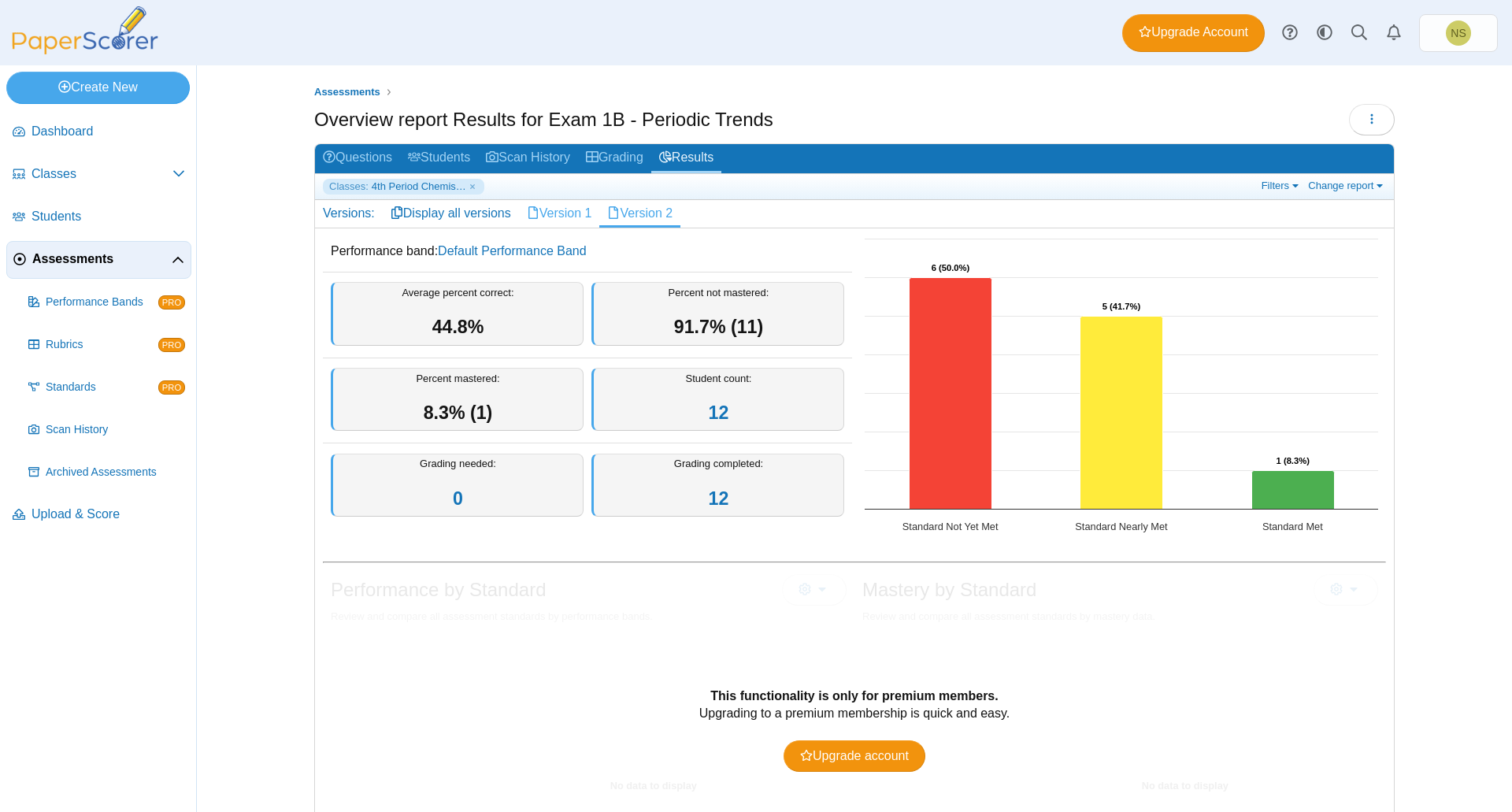
click at [576, 215] on link "Version 1" at bounding box center [559, 213] width 81 height 27
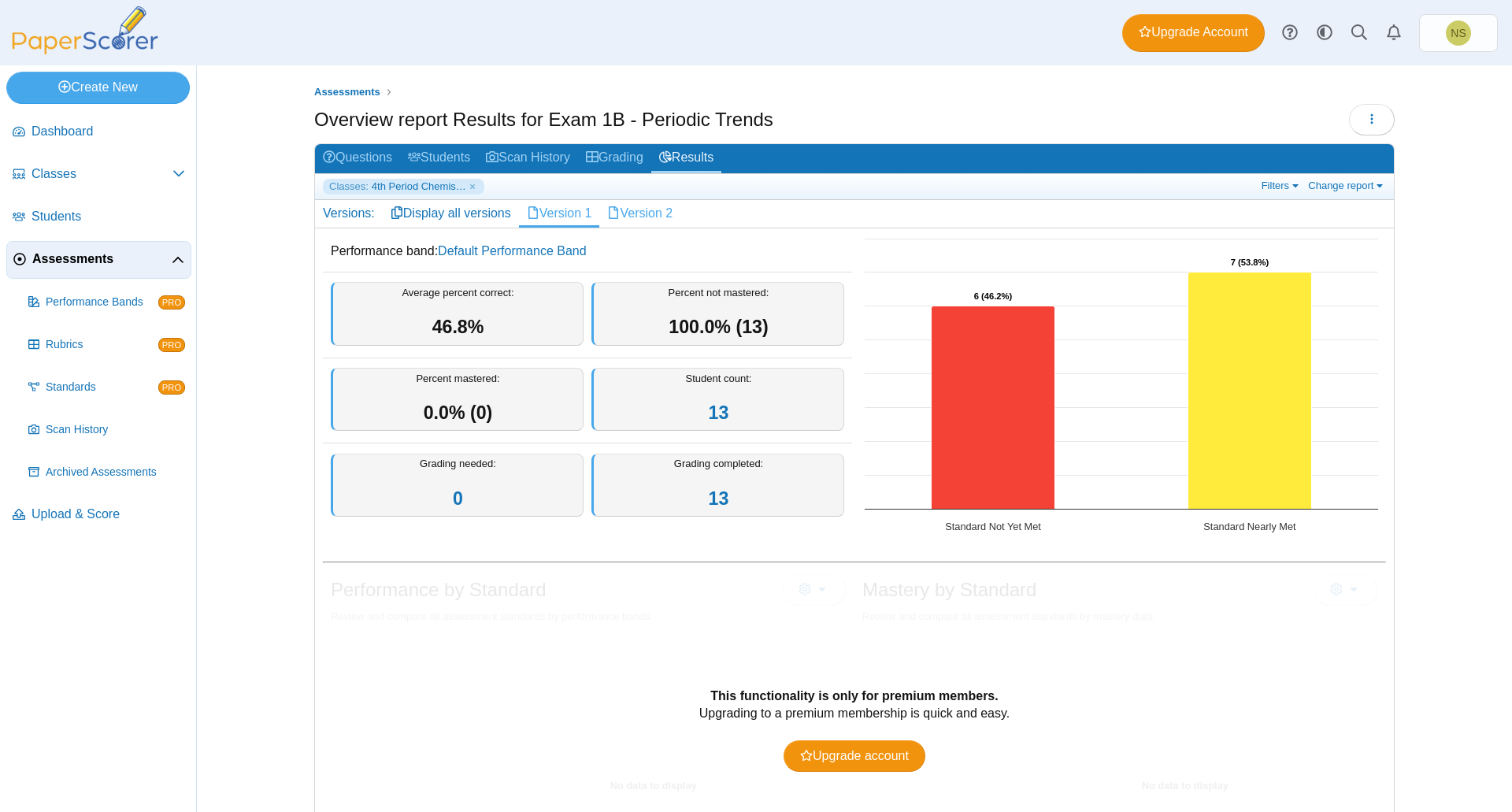
click at [633, 212] on link "Version 2" at bounding box center [640, 213] width 81 height 27
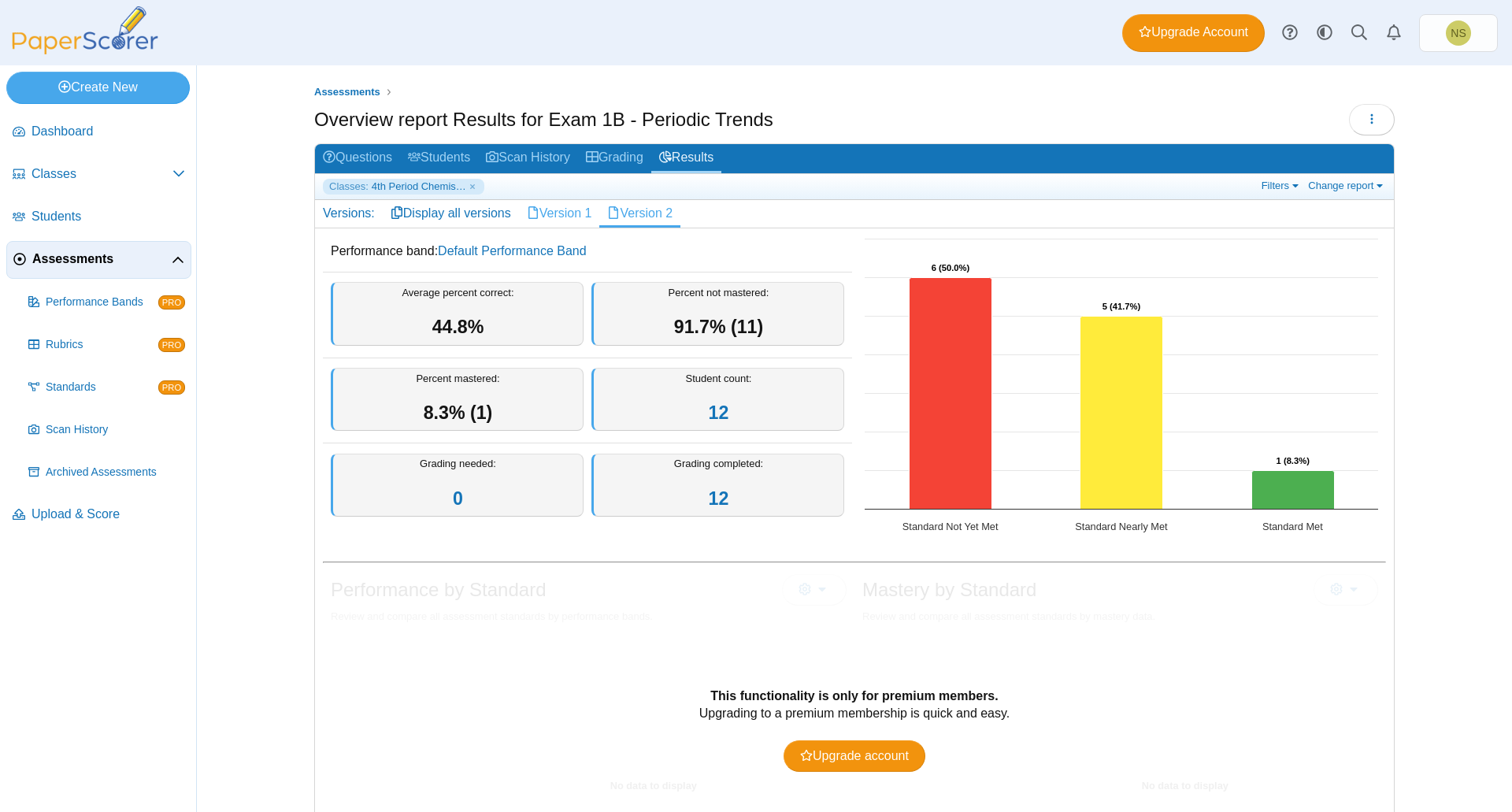
click at [559, 215] on link "Version 1" at bounding box center [559, 213] width 81 height 27
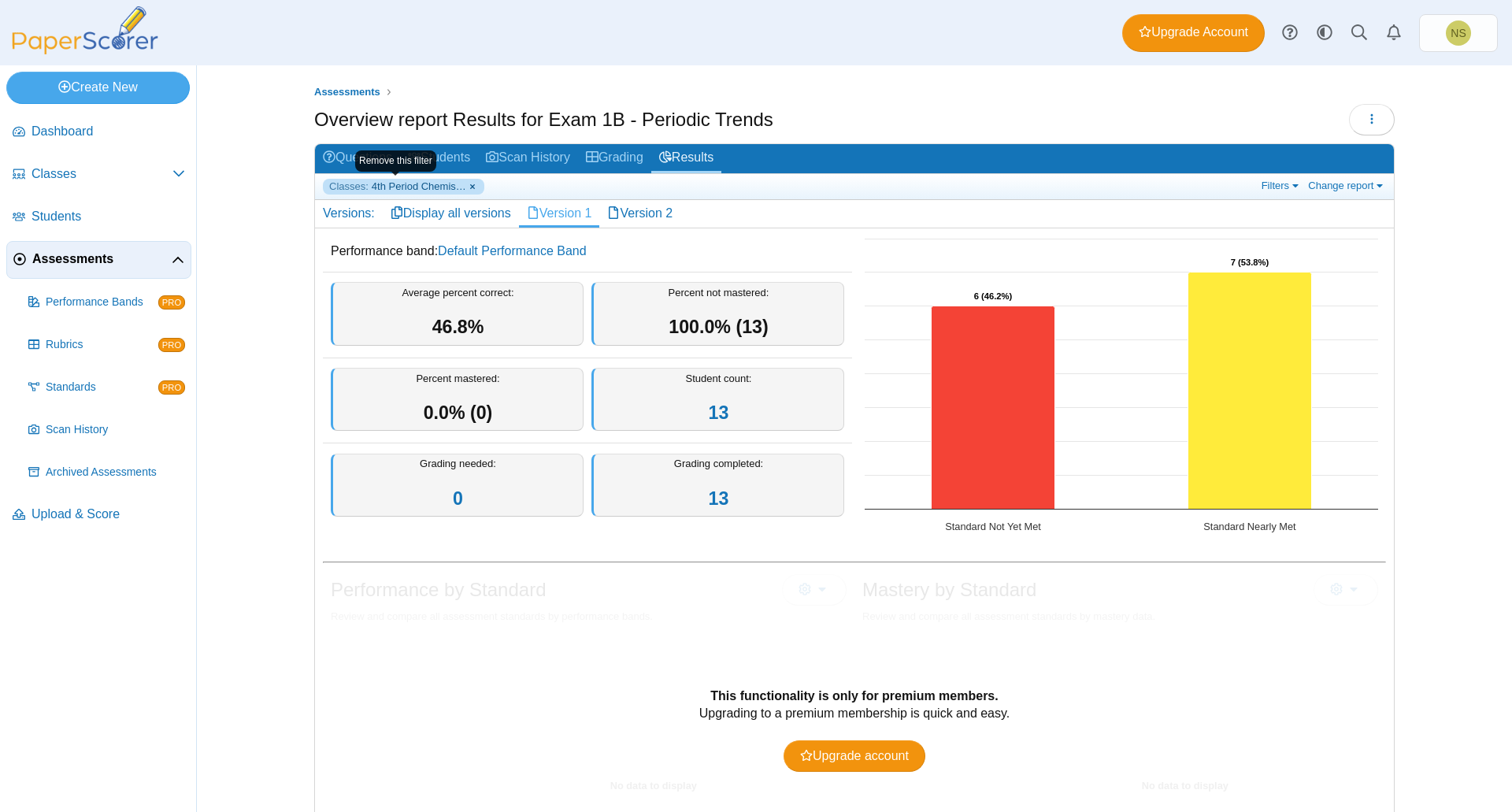
click at [461, 187] on link "Classes: 4th Period Chemistry" at bounding box center [404, 187] width 162 height 16
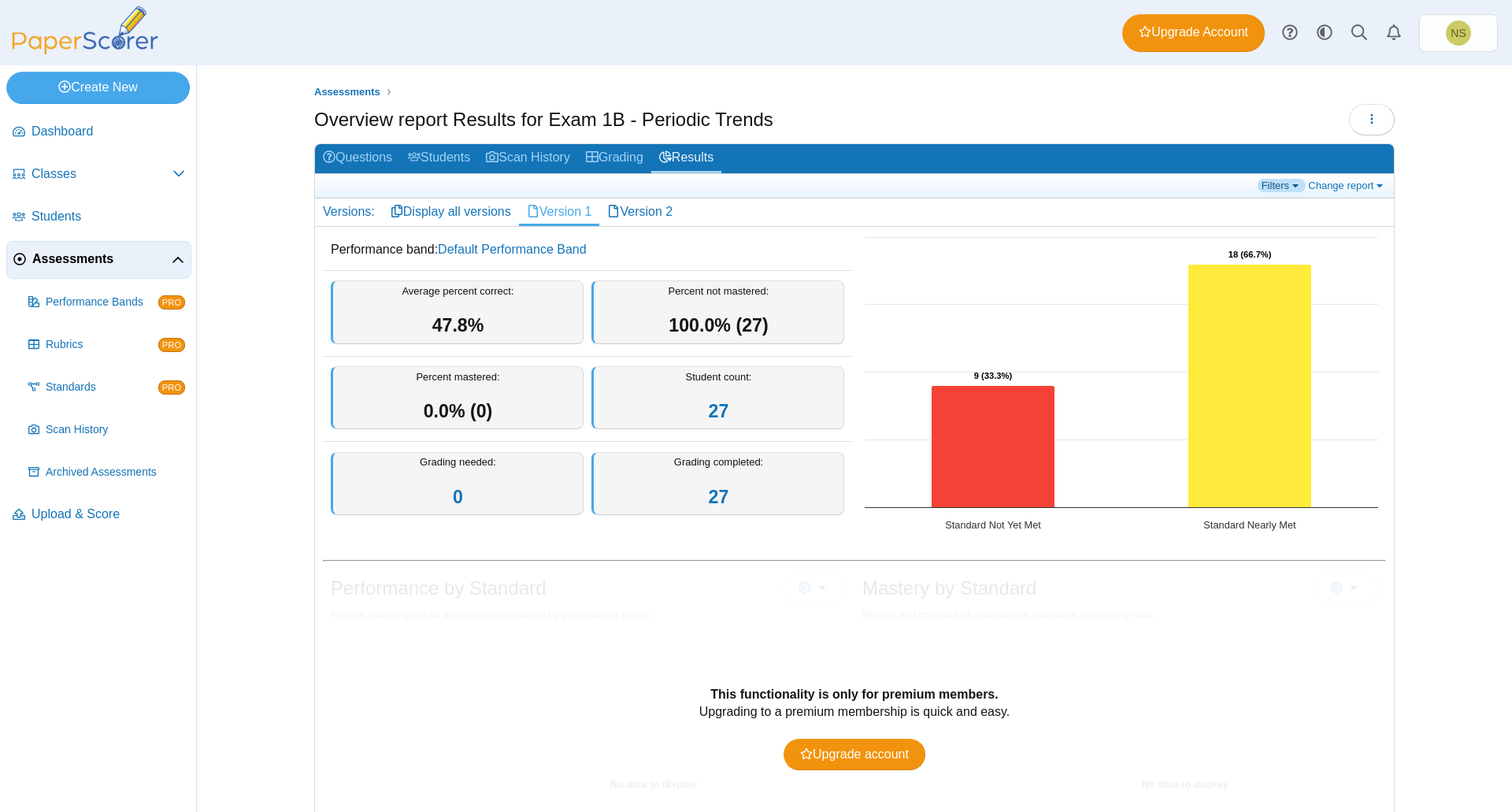
click at [1272, 190] on link "Filters" at bounding box center [1282, 185] width 48 height 14
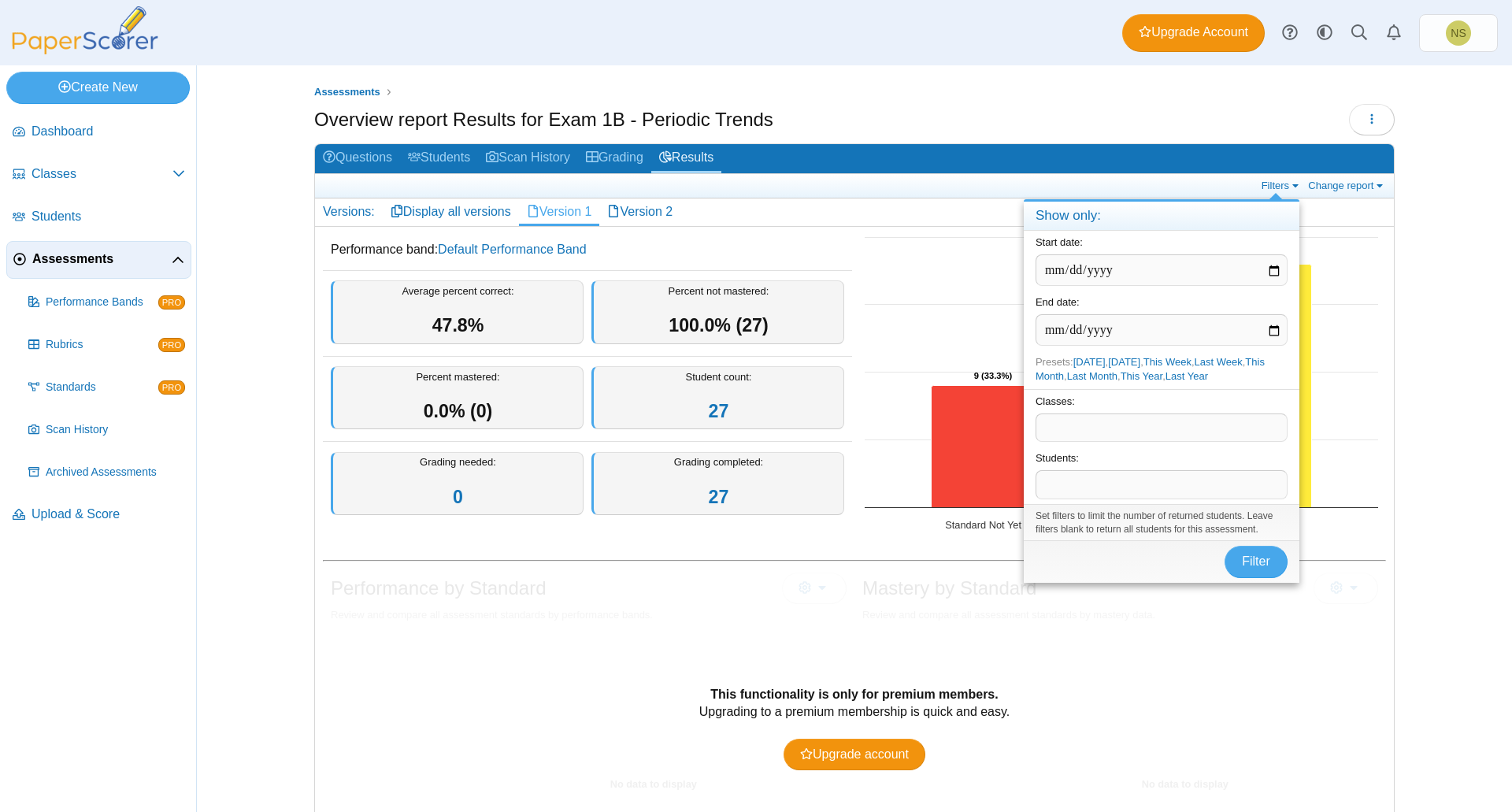
click at [1125, 404] on div "Classes: ​" at bounding box center [1162, 418] width 276 height 59
click at [1118, 422] on span at bounding box center [1162, 427] width 251 height 27
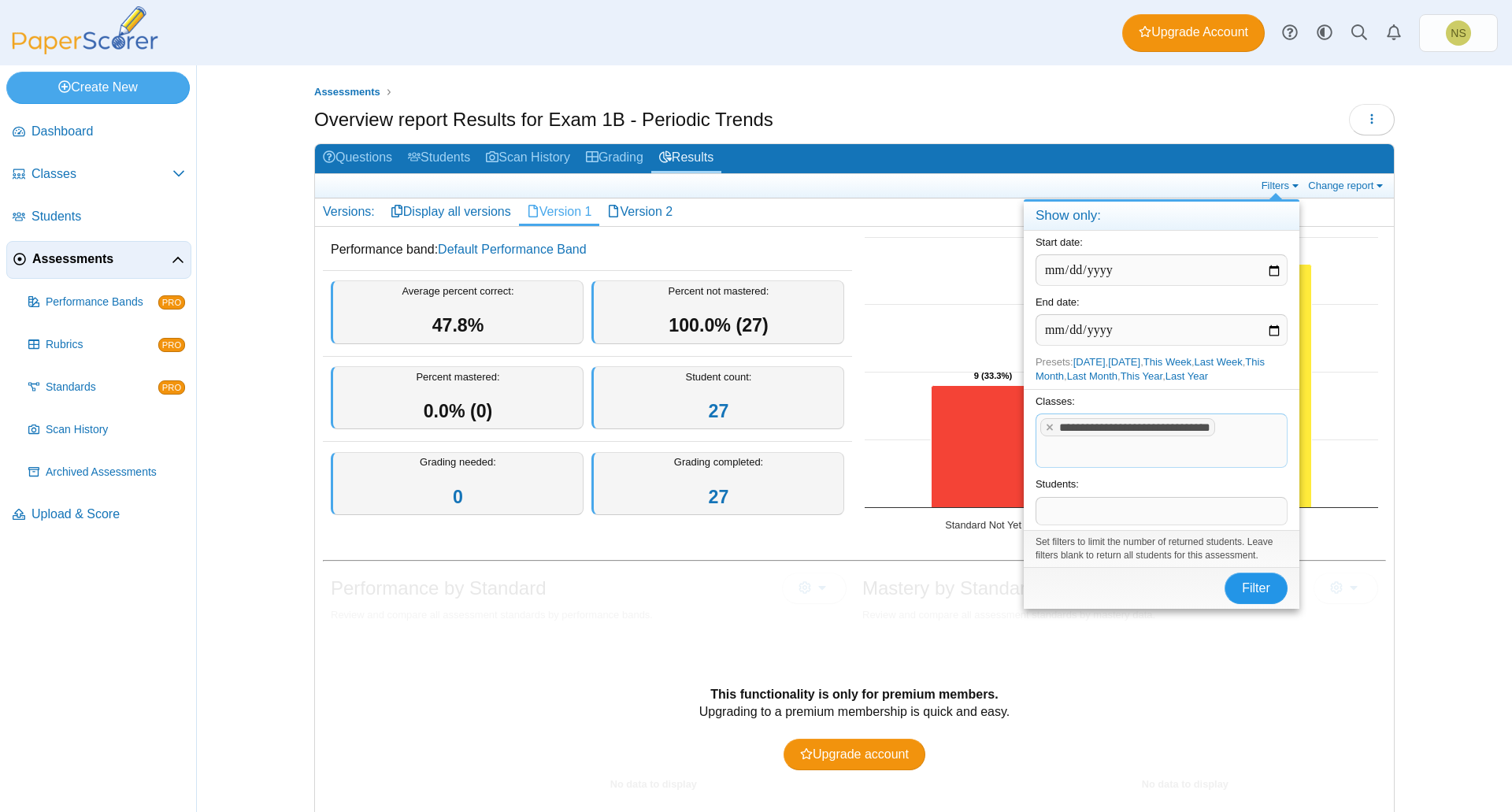
click at [1272, 594] on button "Filter" at bounding box center [1256, 588] width 63 height 31
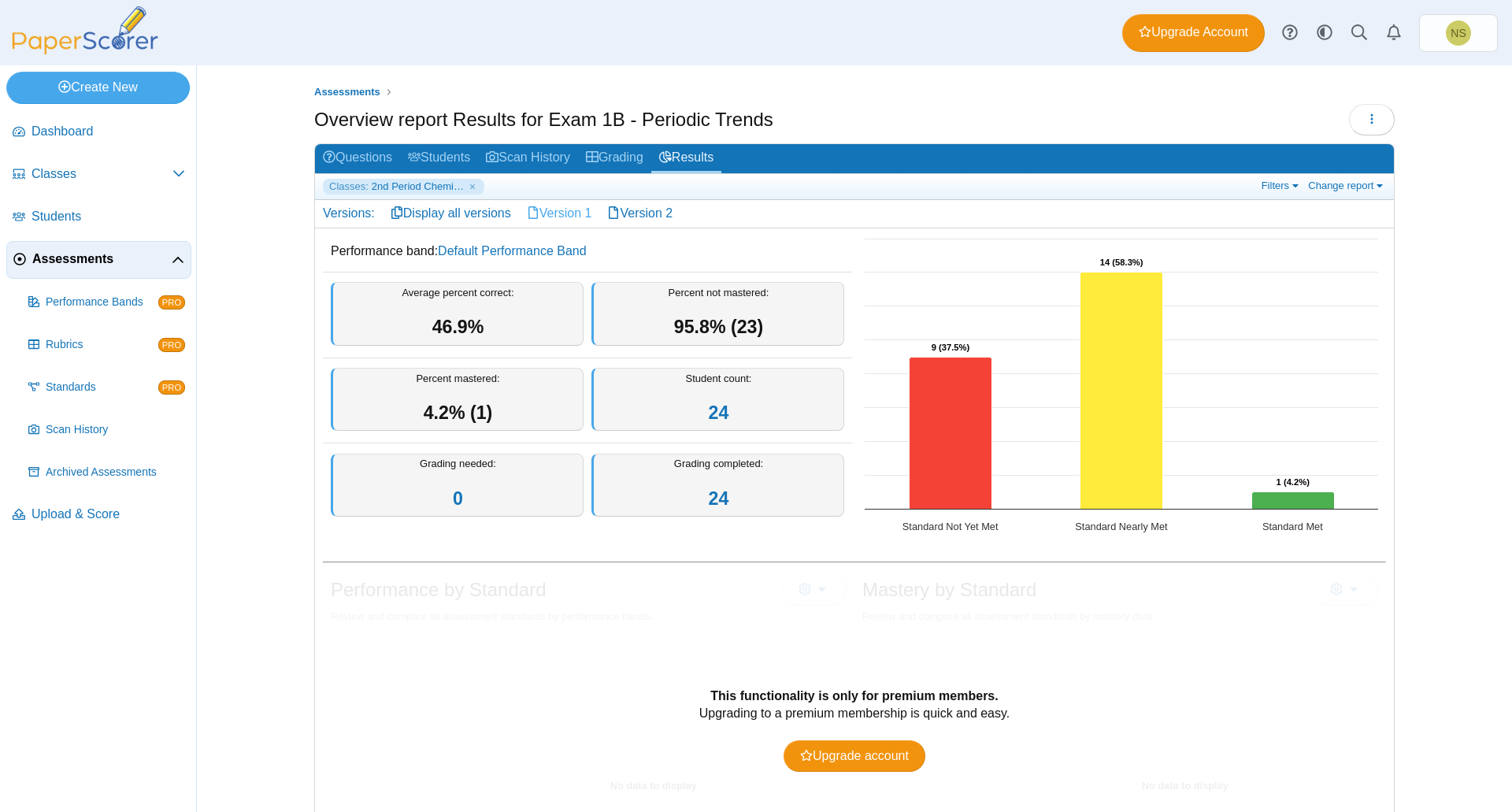
click at [551, 216] on link "Version 1" at bounding box center [559, 213] width 81 height 27
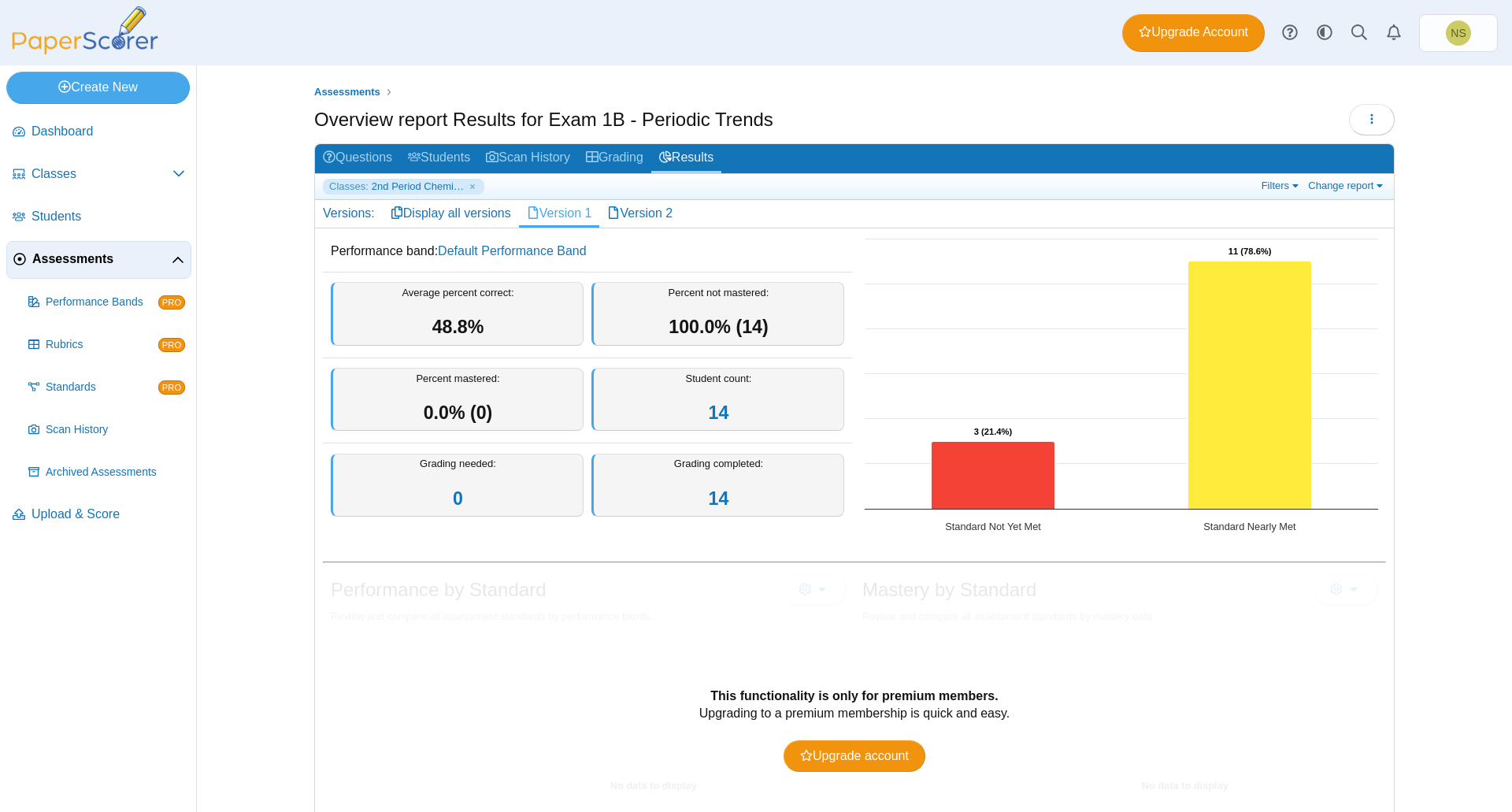
click at [627, 217] on link "Version 2" at bounding box center [640, 213] width 81 height 27
